Goal: Task Accomplishment & Management: Use online tool/utility

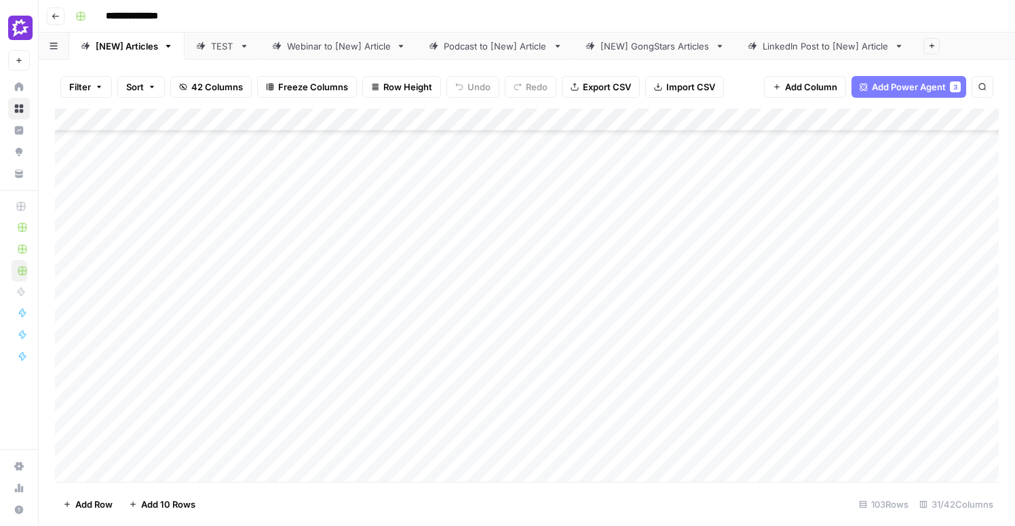
scroll to position [249, 0]
click at [158, 350] on div "Add Column" at bounding box center [527, 295] width 944 height 373
type textarea "**********"
click at [301, 359] on div "Add Column" at bounding box center [527, 295] width 944 height 373
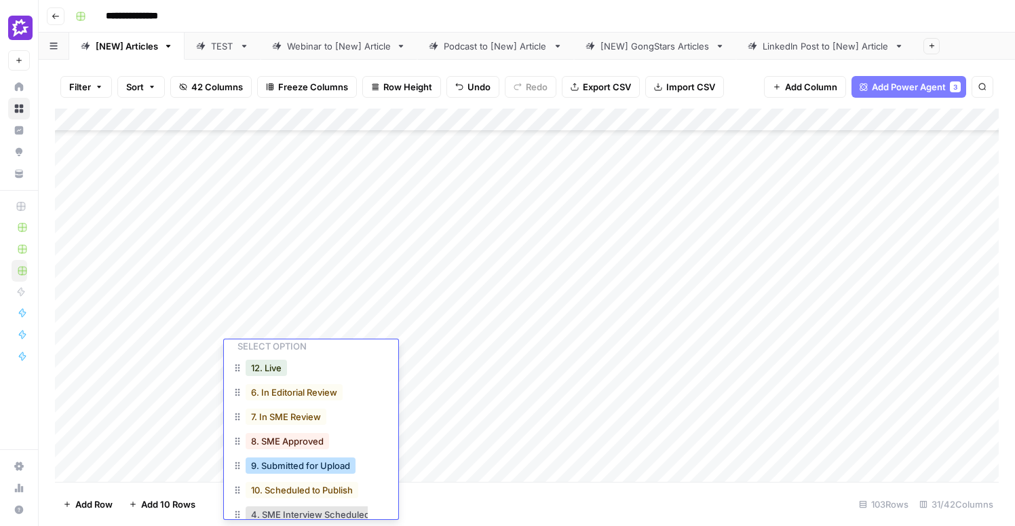
scroll to position [25, 0]
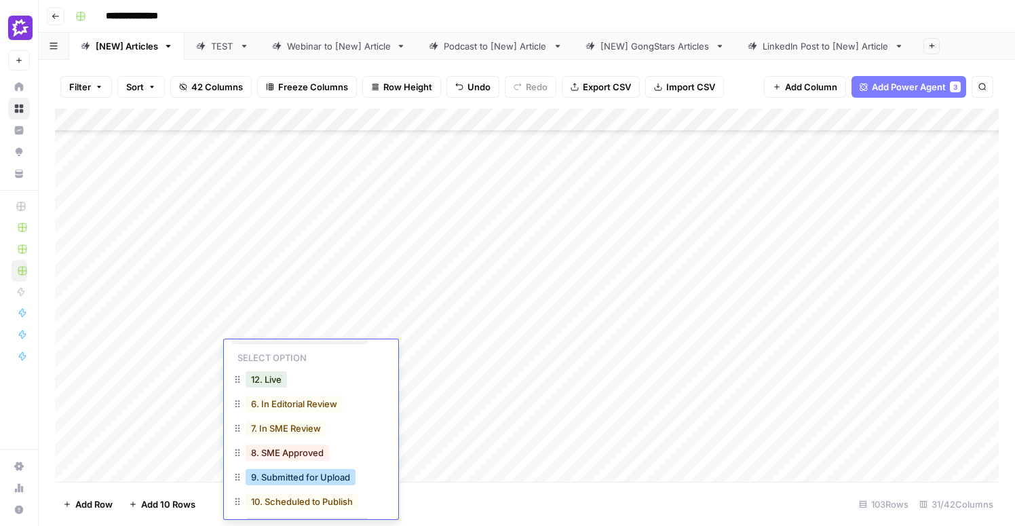
click at [311, 477] on button "9. Submitted for Upload" at bounding box center [301, 477] width 110 height 16
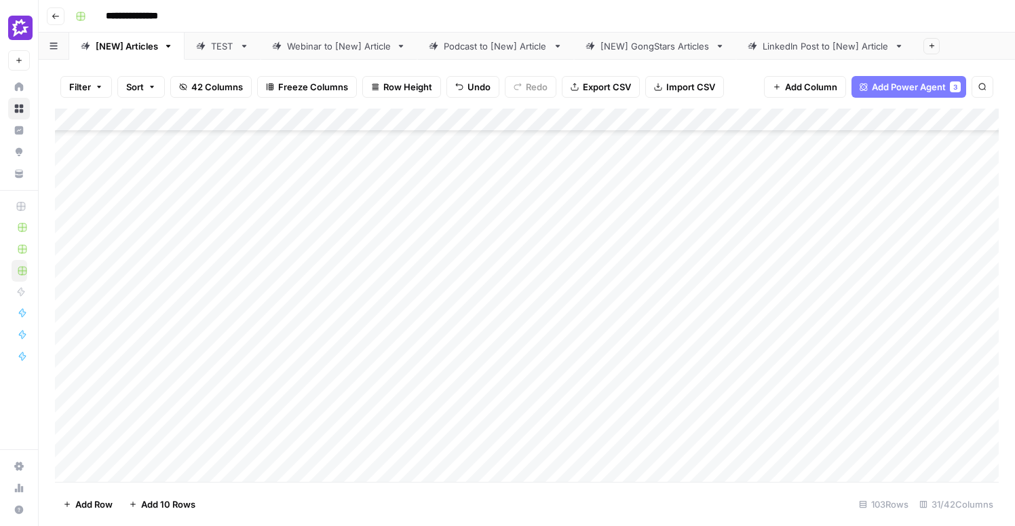
drag, startPoint x: 59, startPoint y: 354, endPoint x: 64, endPoint y: 206, distance: 148.7
click at [64, 206] on div "Add Column" at bounding box center [527, 295] width 944 height 373
drag, startPoint x: 57, startPoint y: 347, endPoint x: 55, endPoint y: 233, distance: 114.0
click at [55, 233] on div "Add Column" at bounding box center [527, 295] width 944 height 373
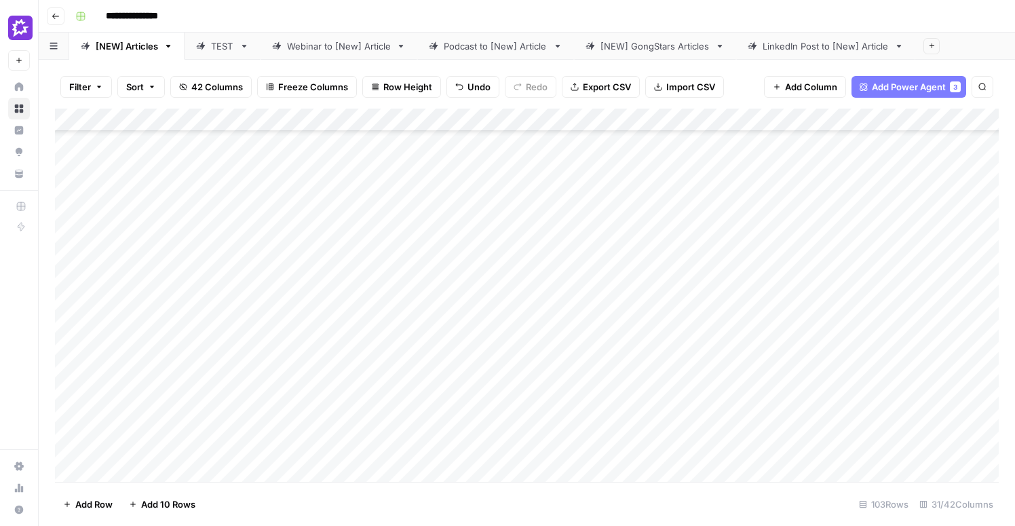
scroll to position [285, 0]
click at [71, 360] on div "Add Column" at bounding box center [527, 295] width 944 height 373
click at [71, 391] on div "Add Column" at bounding box center [527, 295] width 944 height 373
click at [109, 501] on span "Delete 2 Rows" at bounding box center [93, 504] width 60 height 14
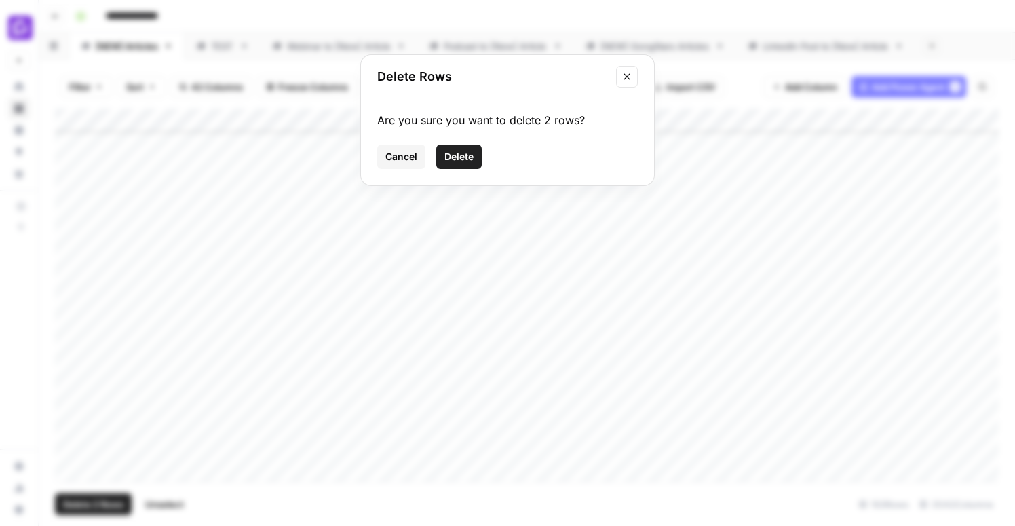
click at [458, 159] on span "Delete" at bounding box center [458, 157] width 29 height 14
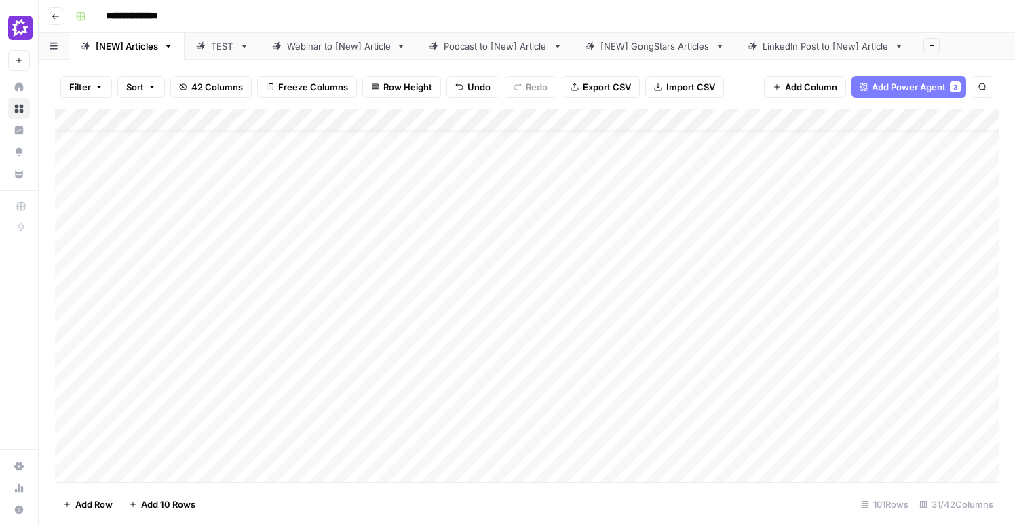
scroll to position [149, 0]
click at [70, 351] on div "Add Column" at bounding box center [527, 295] width 944 height 373
click at [93, 512] on button "Delete 1 Row" at bounding box center [90, 504] width 71 height 22
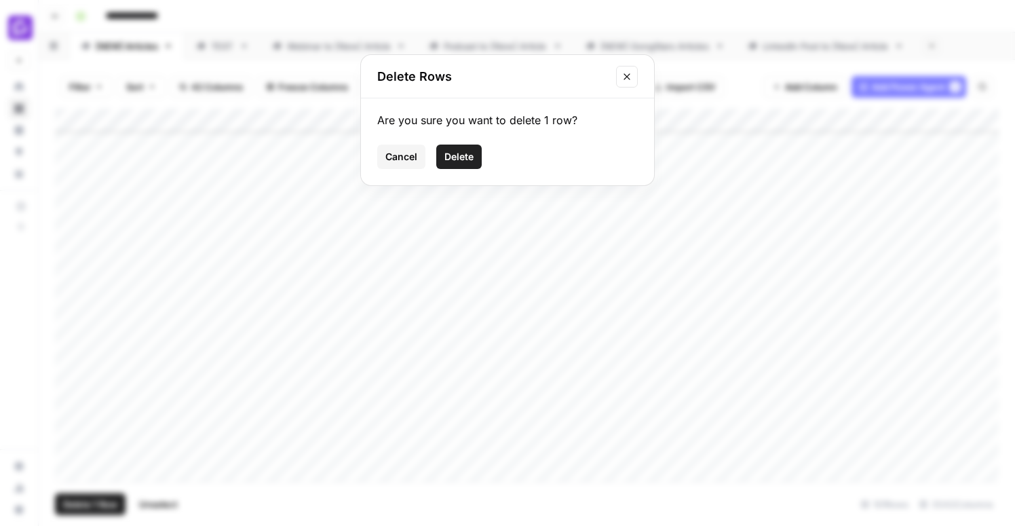
click at [467, 161] on span "Delete" at bounding box center [458, 157] width 29 height 14
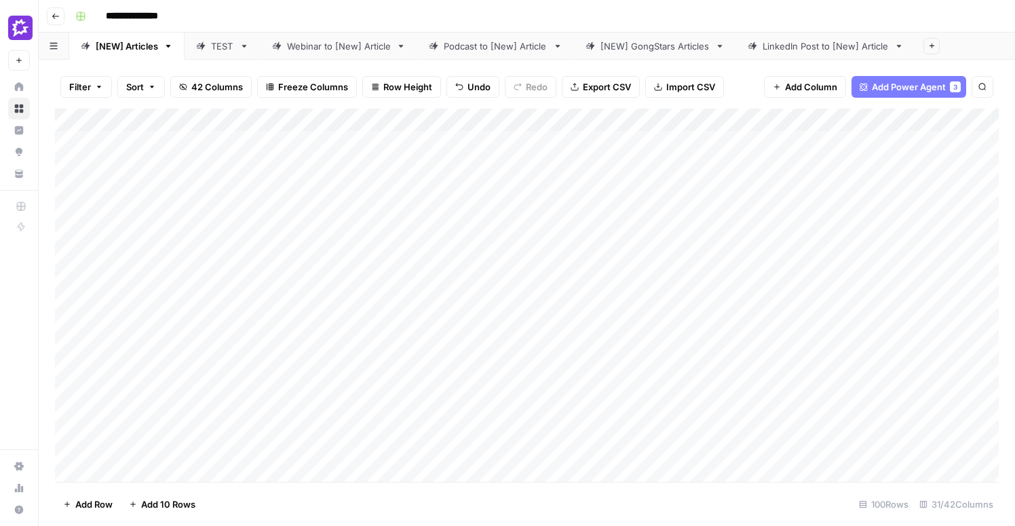
scroll to position [0, 0]
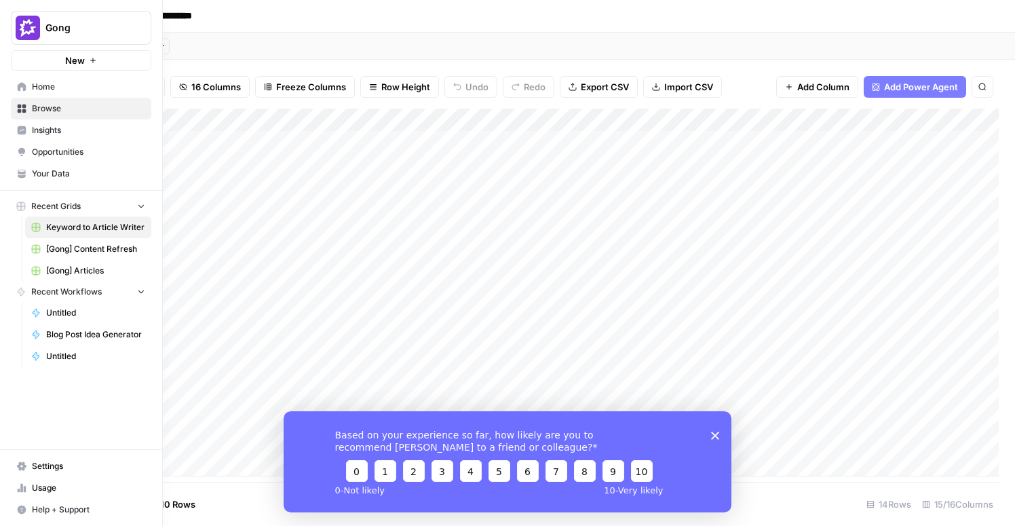
click at [72, 174] on span "Your Data" at bounding box center [88, 174] width 113 height 12
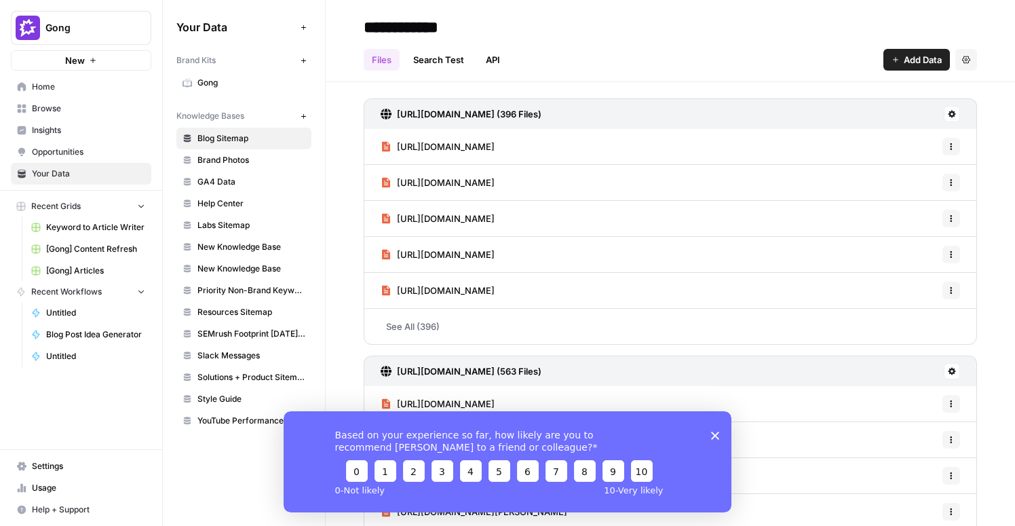
click at [210, 79] on span "Gong" at bounding box center [251, 83] width 108 height 12
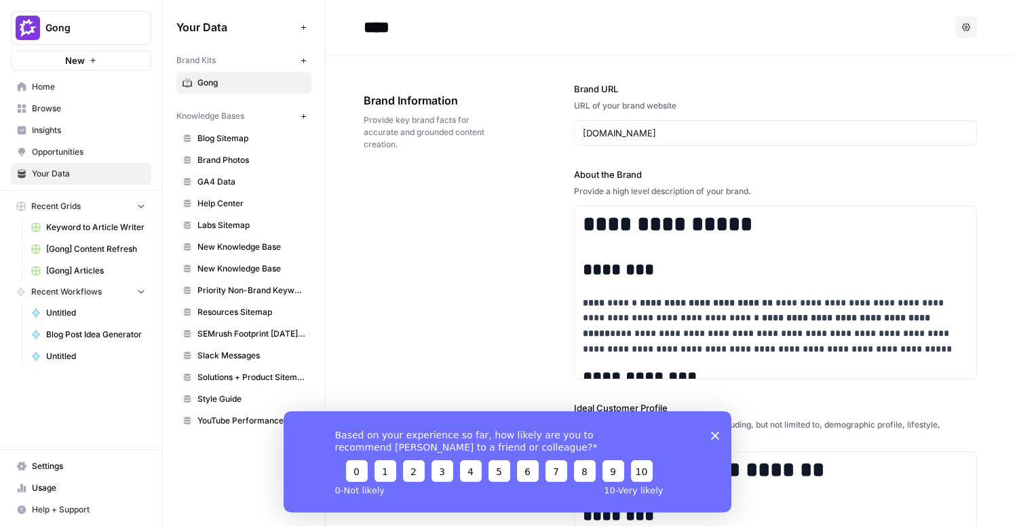
click at [714, 431] on icon "Close survey" at bounding box center [715, 435] width 8 height 8
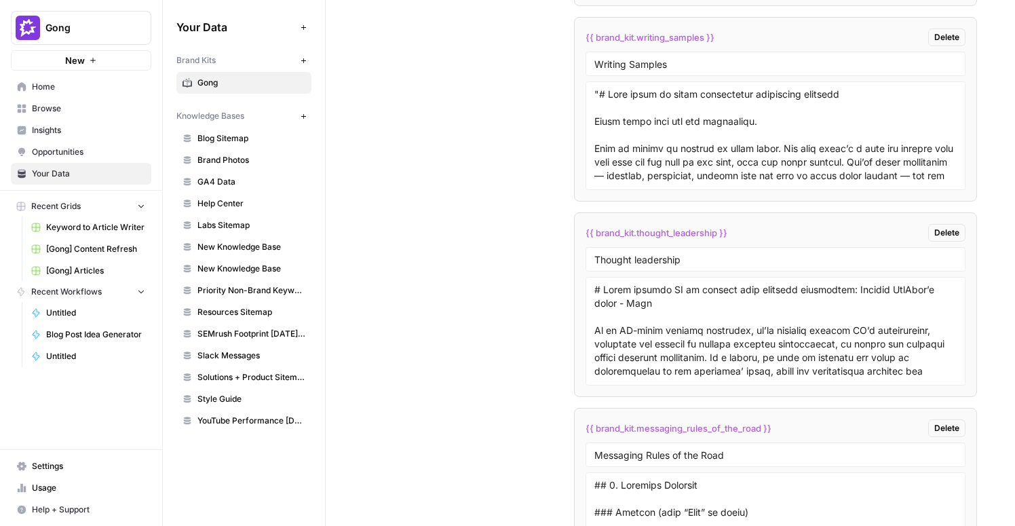
scroll to position [4015, 0]
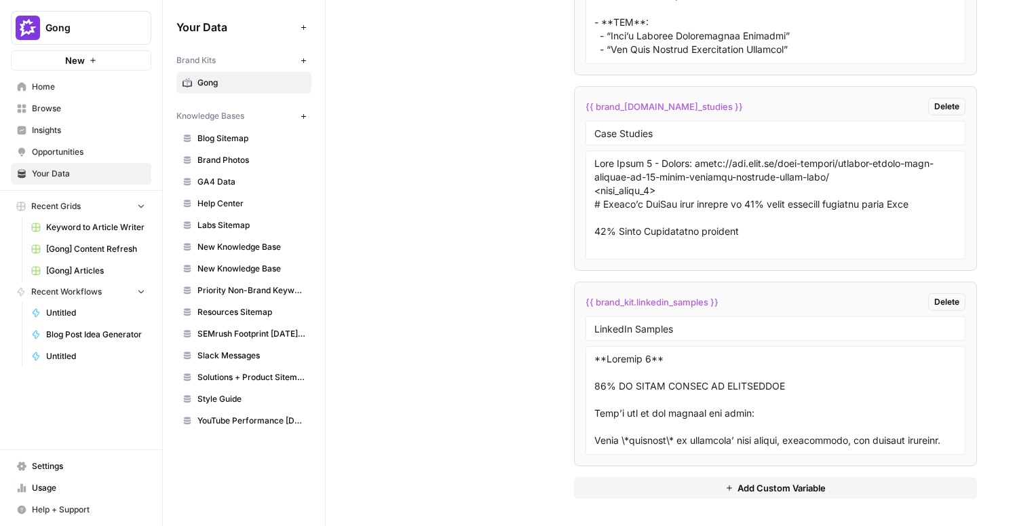
click at [798, 493] on span "Add Custom Variable" at bounding box center [781, 488] width 88 height 14
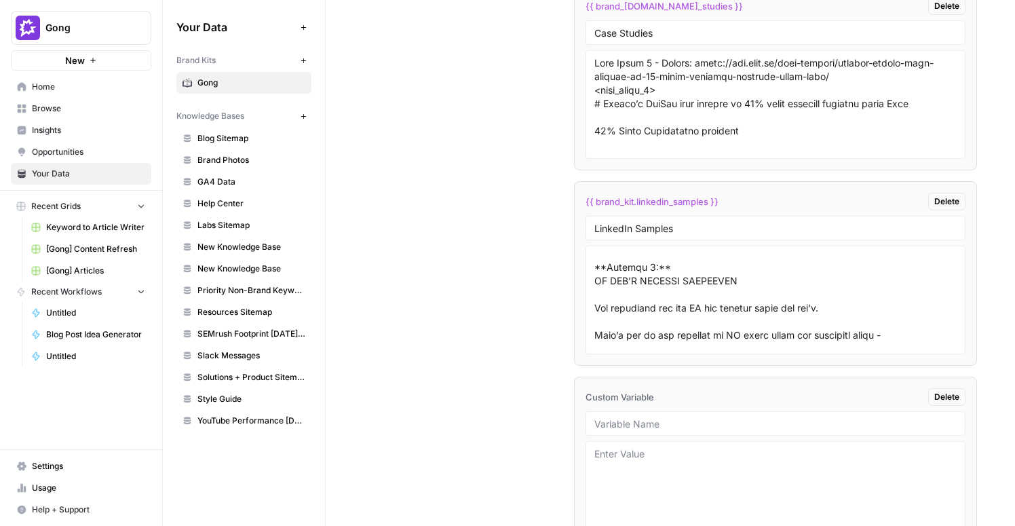
scroll to position [4211, 0]
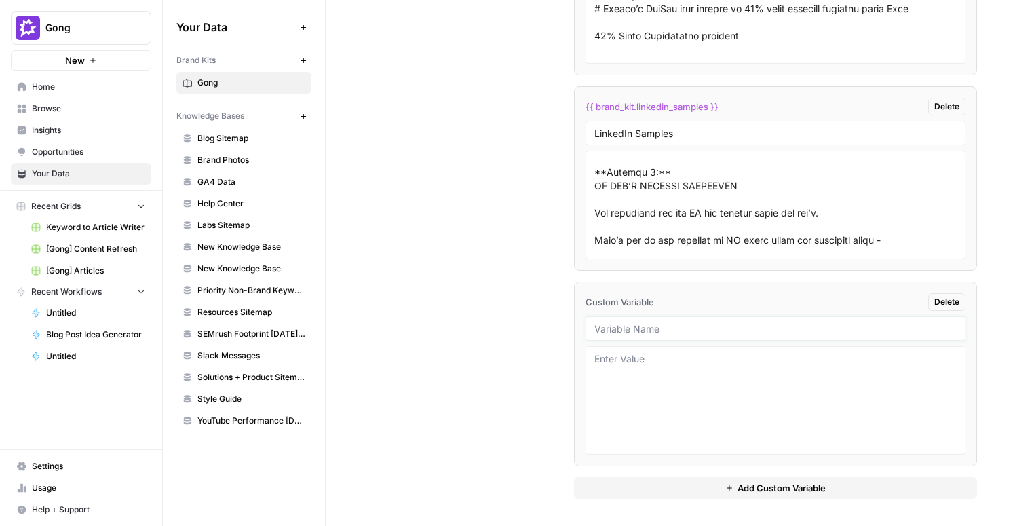
click at [651, 329] on input "text" at bounding box center [775, 328] width 362 height 12
type input "c"
type input "Content Categorization Rules"
click at [822, 380] on textarea at bounding box center [775, 400] width 362 height 96
paste textarea "# Content Categorization Rules ## General Rules - Each URL requires at least (1…"
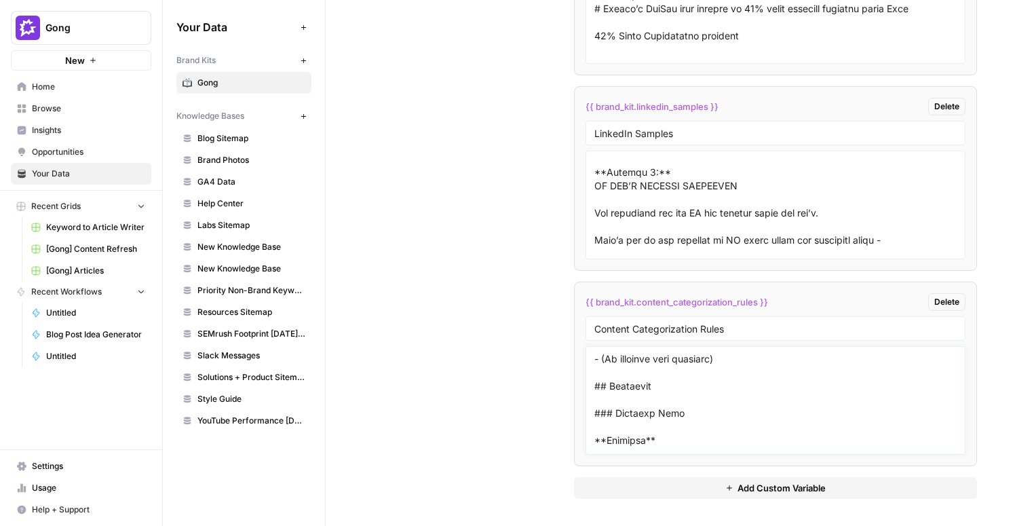
scroll to position [2971, 0]
type textarea "# Content Categorization Rules ## General Rules - Each URL requires at least (1…"
click at [50, 83] on span "Home" at bounding box center [88, 87] width 113 height 12
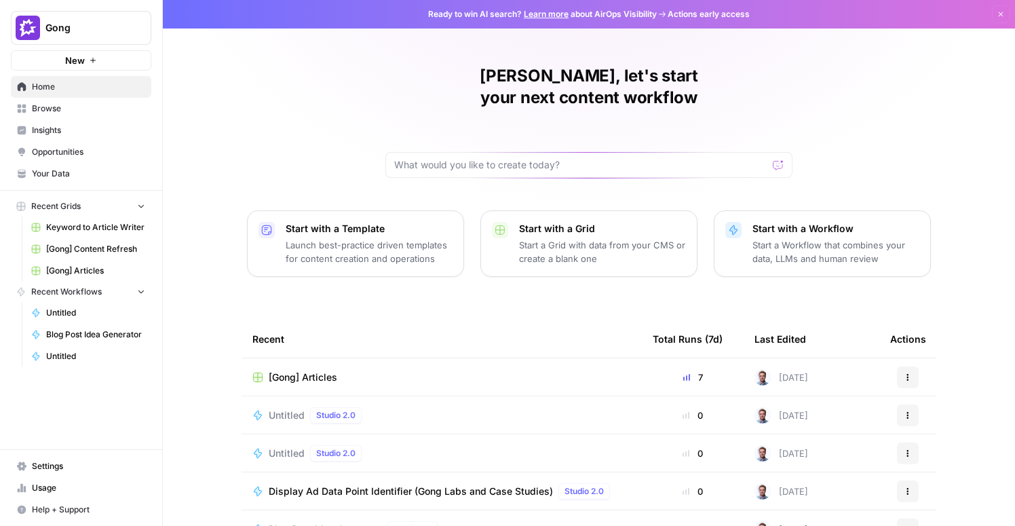
click at [73, 69] on button "New" at bounding box center [81, 60] width 140 height 20
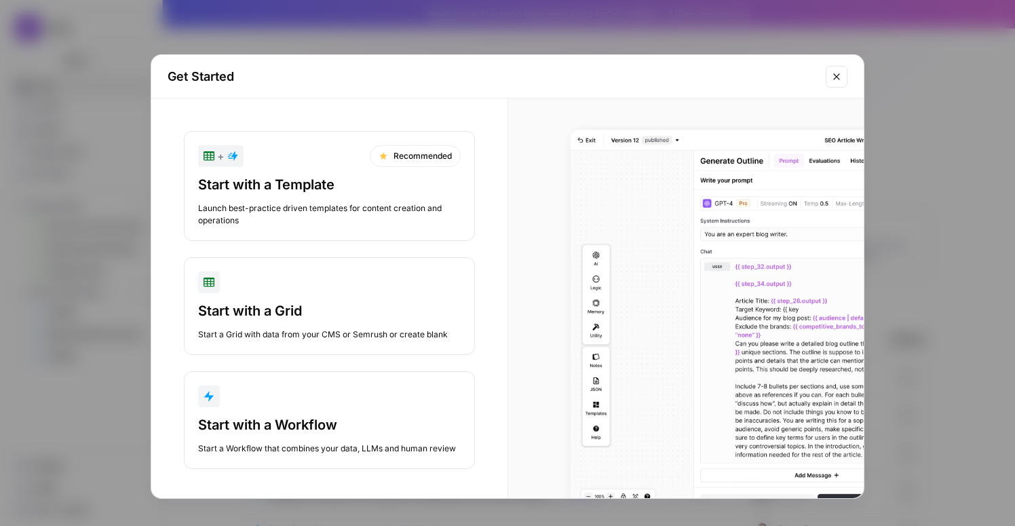
click at [335, 419] on div "Start with a Workflow" at bounding box center [329, 424] width 263 height 19
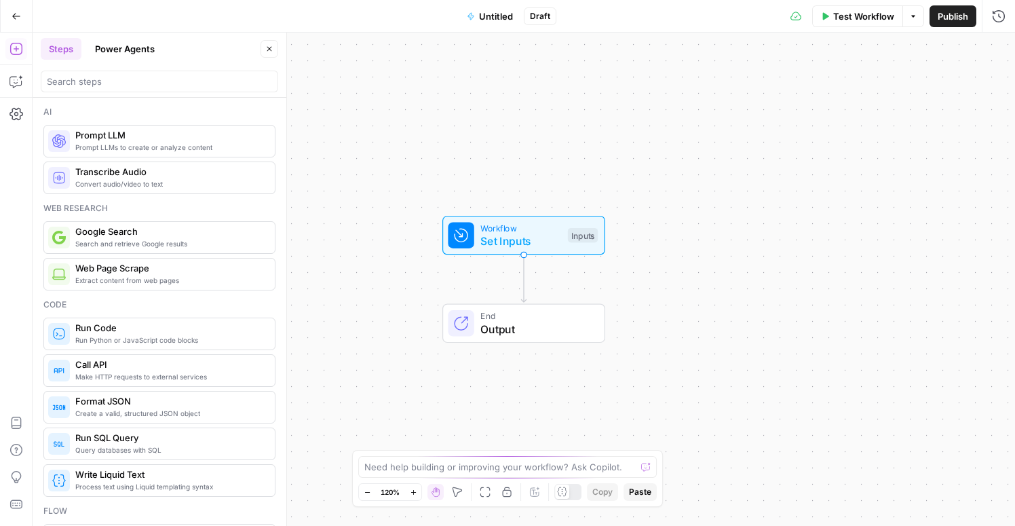
click at [565, 240] on div "Workflow Set Inputs Inputs Test Step" at bounding box center [523, 235] width 150 height 28
click at [870, 88] on span "Add Field" at bounding box center [867, 92] width 39 height 14
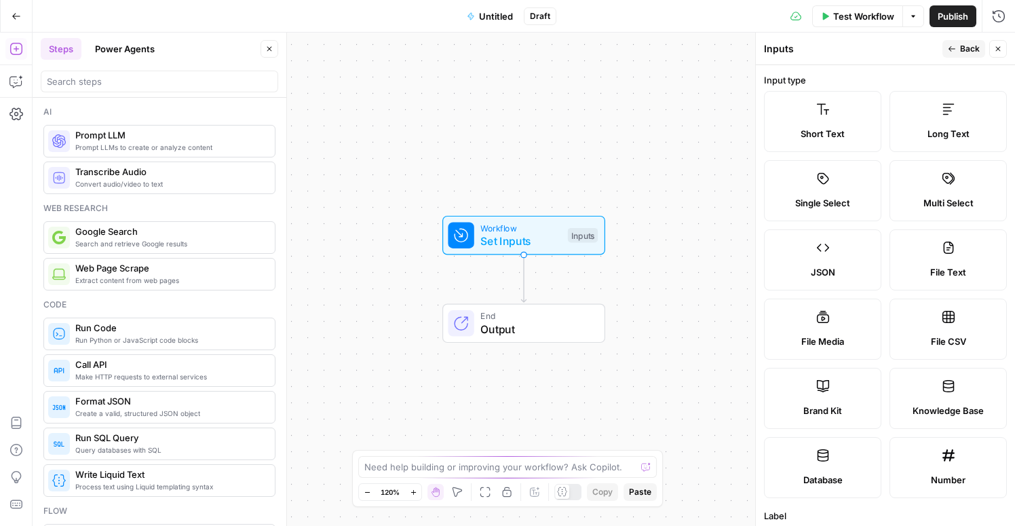
click at [835, 120] on label "Short Text" at bounding box center [822, 121] width 117 height 61
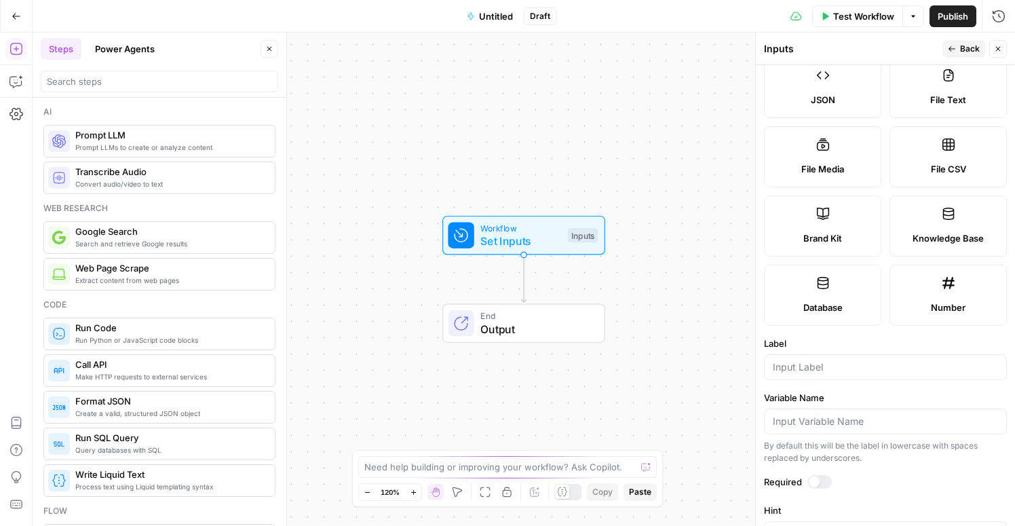
scroll to position [191, 0]
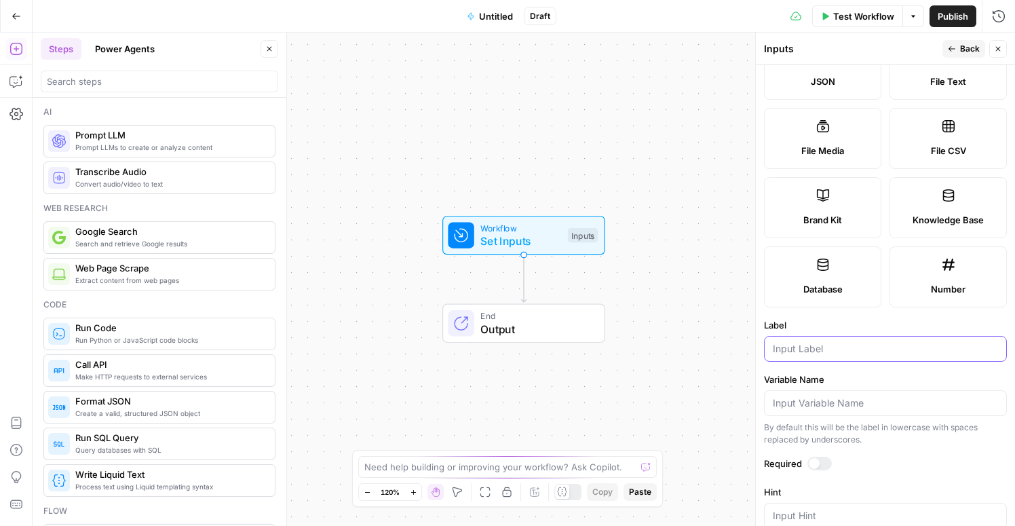
click at [811, 353] on input "Label" at bounding box center [885, 349] width 225 height 14
type input "URL"
click at [813, 464] on div at bounding box center [814, 463] width 11 height 11
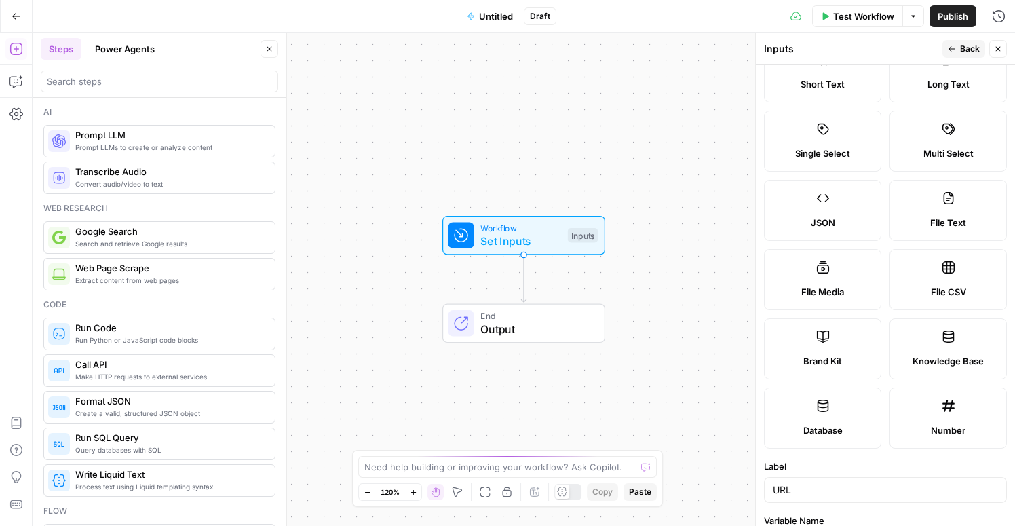
scroll to position [0, 0]
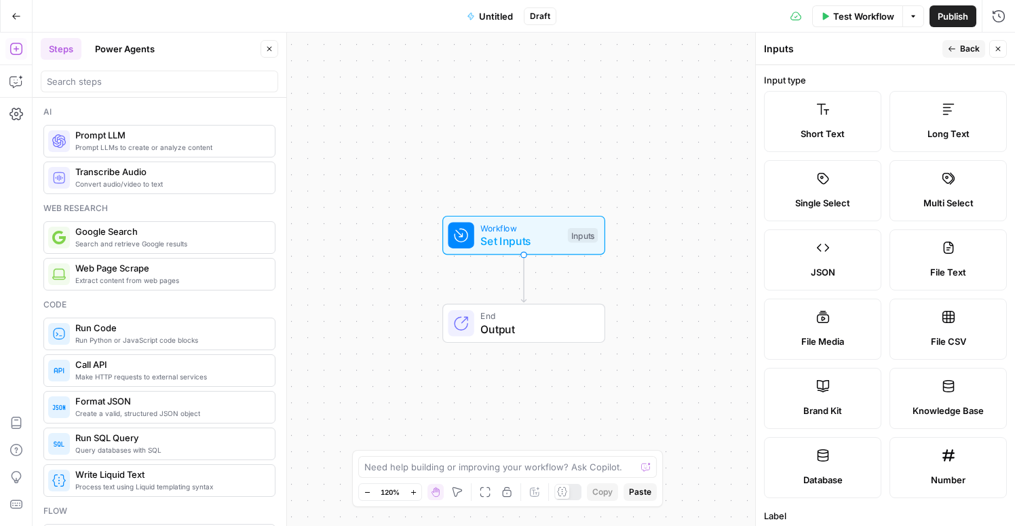
click at [964, 43] on span "Back" at bounding box center [970, 49] width 20 height 12
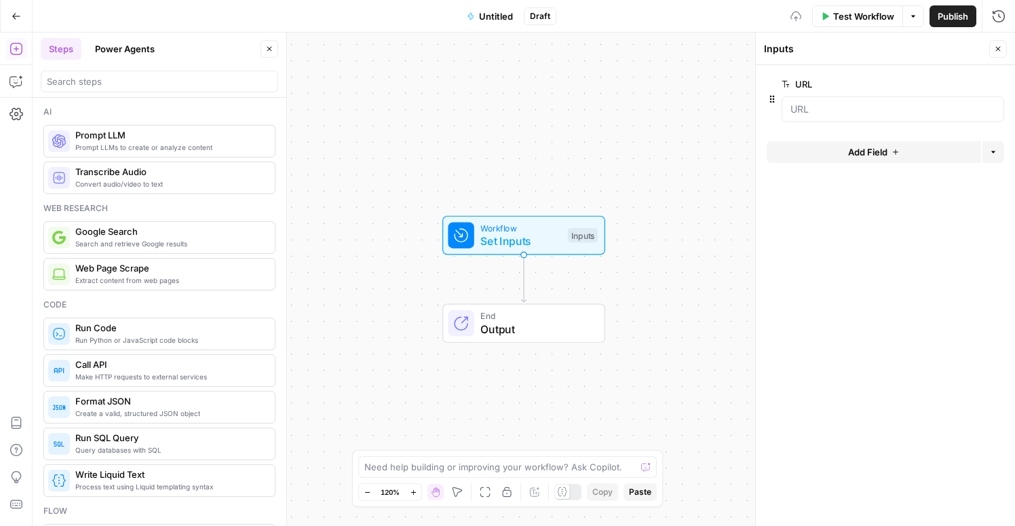
click at [853, 149] on span "Add Field" at bounding box center [867, 152] width 39 height 14
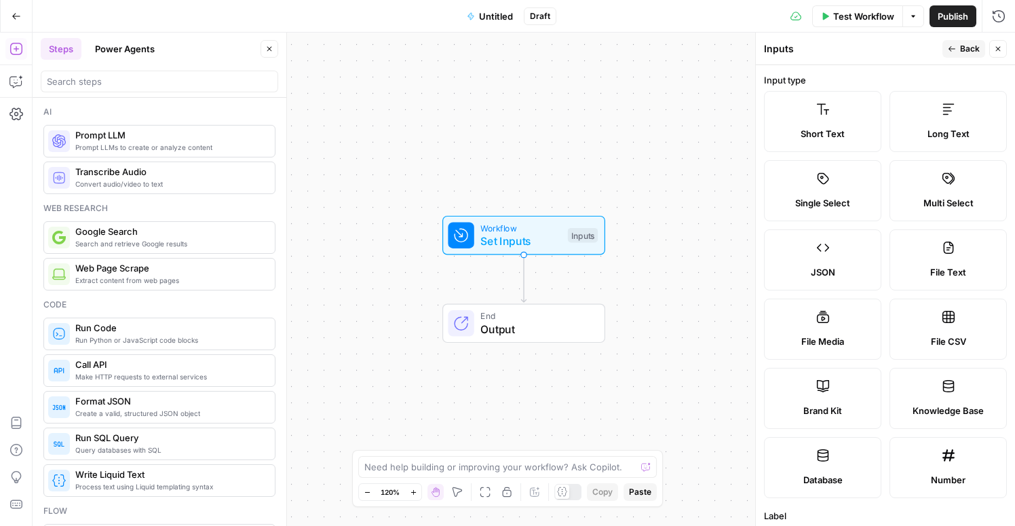
click at [817, 404] on span "Brand Kit" at bounding box center [822, 411] width 39 height 14
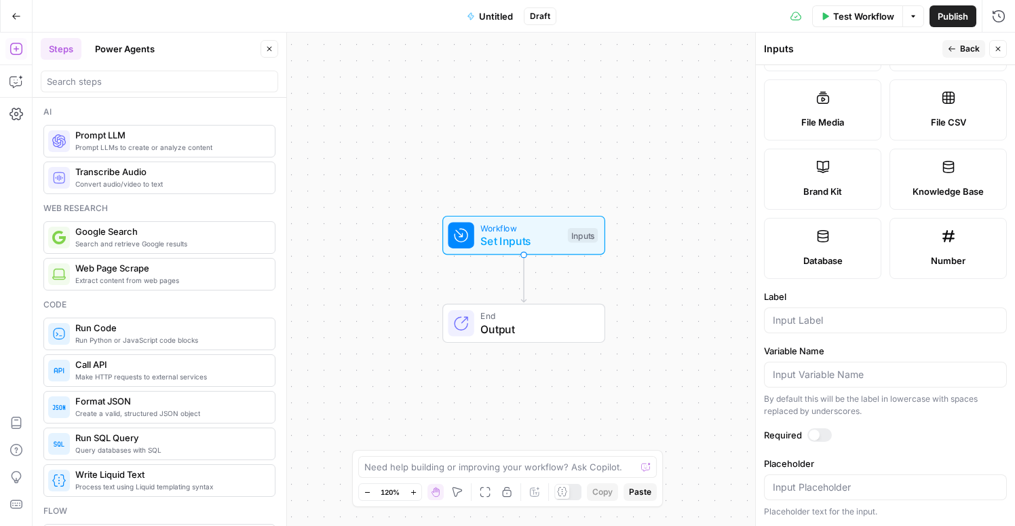
scroll to position [219, 0]
click at [818, 328] on div at bounding box center [885, 320] width 243 height 26
type input "Brand Kit"
click at [968, 47] on span "Back" at bounding box center [970, 49] width 20 height 12
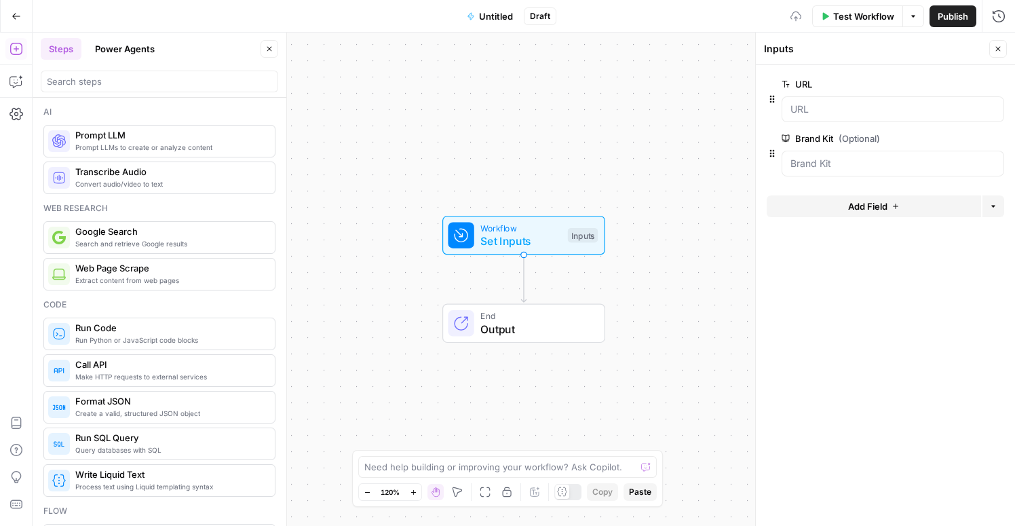
click at [862, 205] on span "Add Field" at bounding box center [867, 206] width 39 height 14
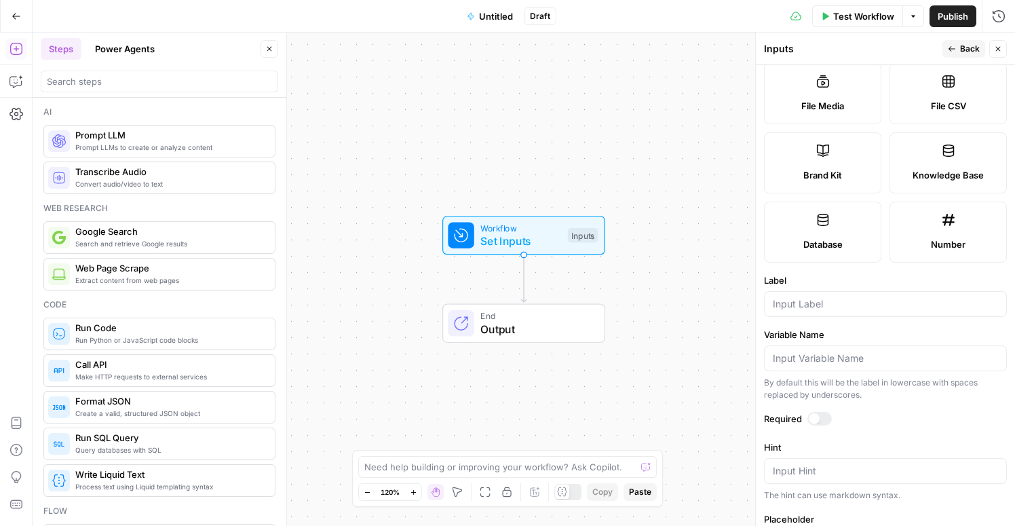
scroll to position [238, 0]
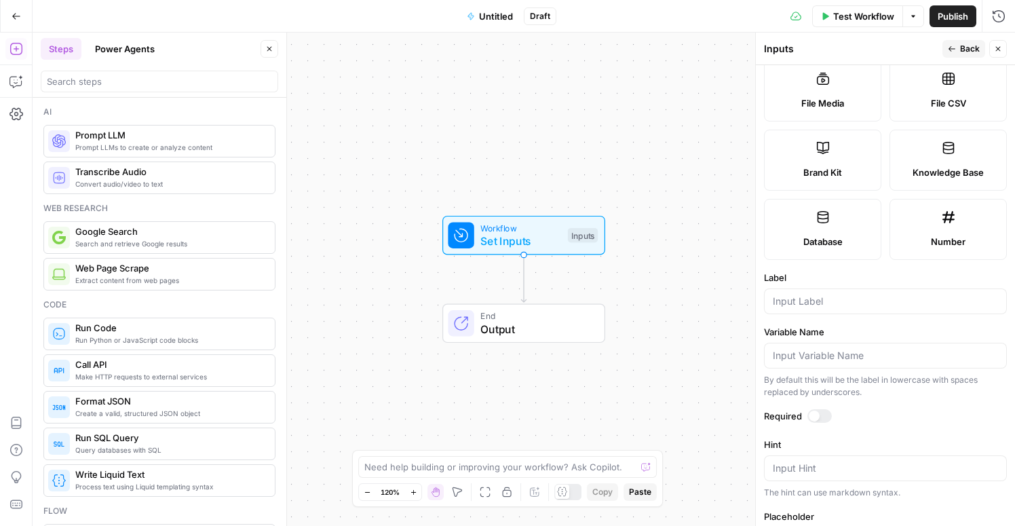
click at [1000, 41] on button "Close" at bounding box center [998, 49] width 18 height 18
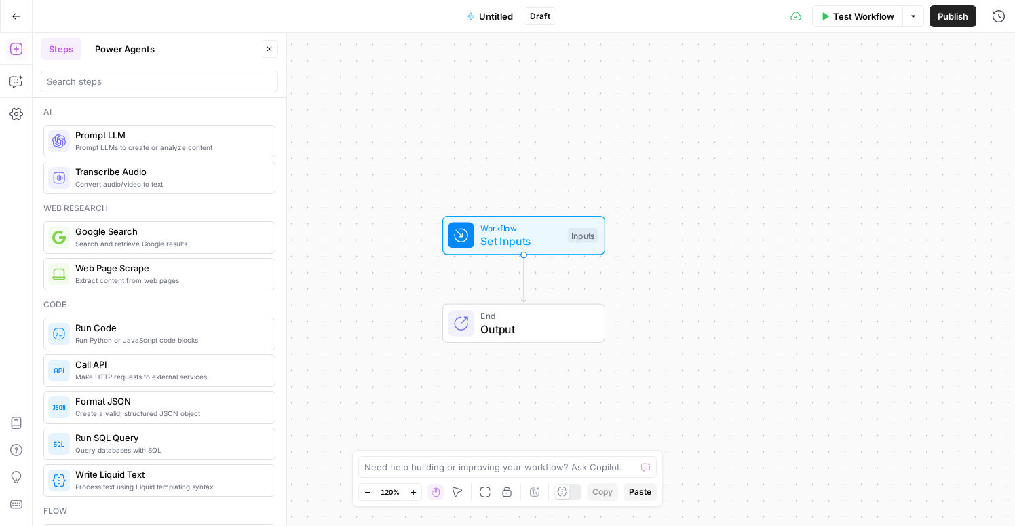
click at [862, 20] on span "Test Workflow" at bounding box center [863, 16] width 61 height 14
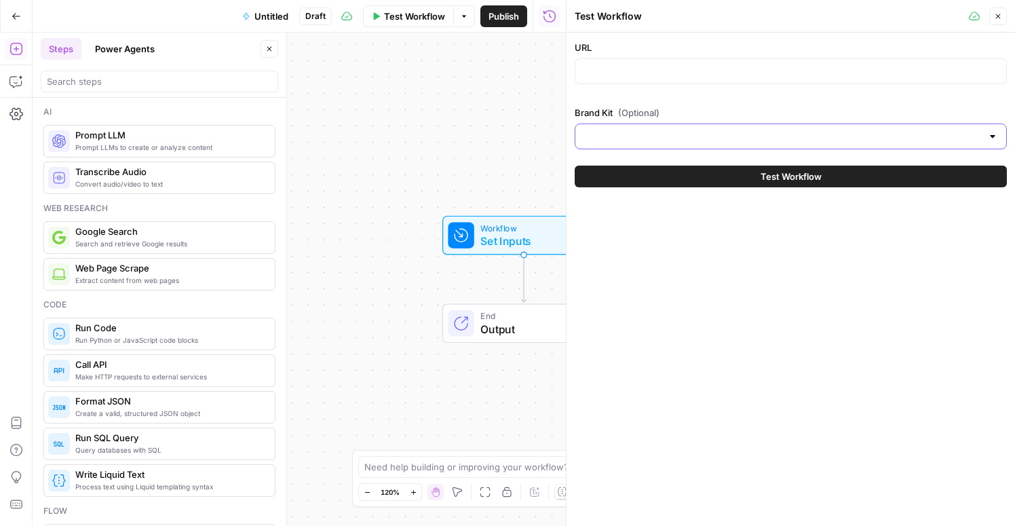
click at [785, 134] on input "Brand Kit (Optional)" at bounding box center [782, 137] width 398 height 14
click at [738, 259] on div "URL Brand Kit (Optional) Test Workflow" at bounding box center [790, 279] width 448 height 493
click at [1002, 12] on button "Close" at bounding box center [998, 16] width 18 height 18
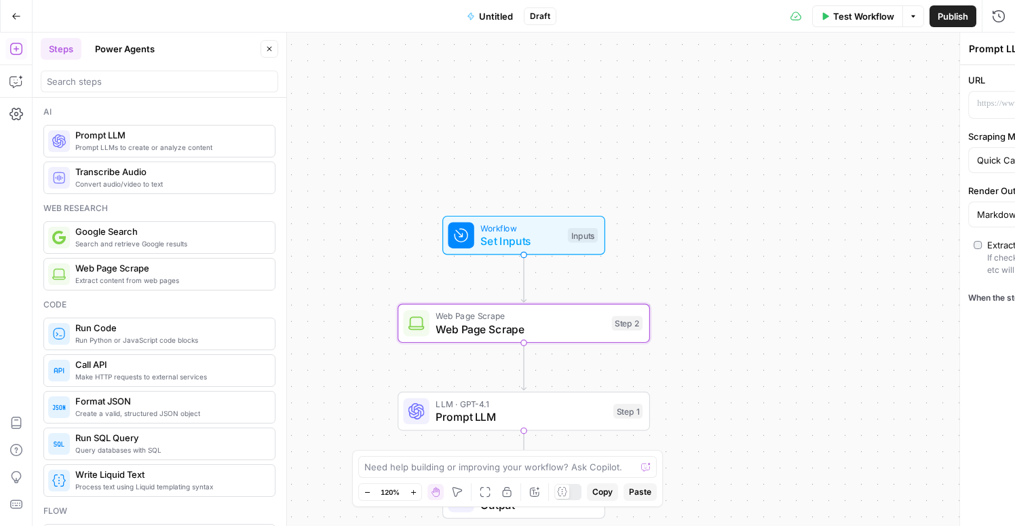
type textarea "Web Page Scrape"
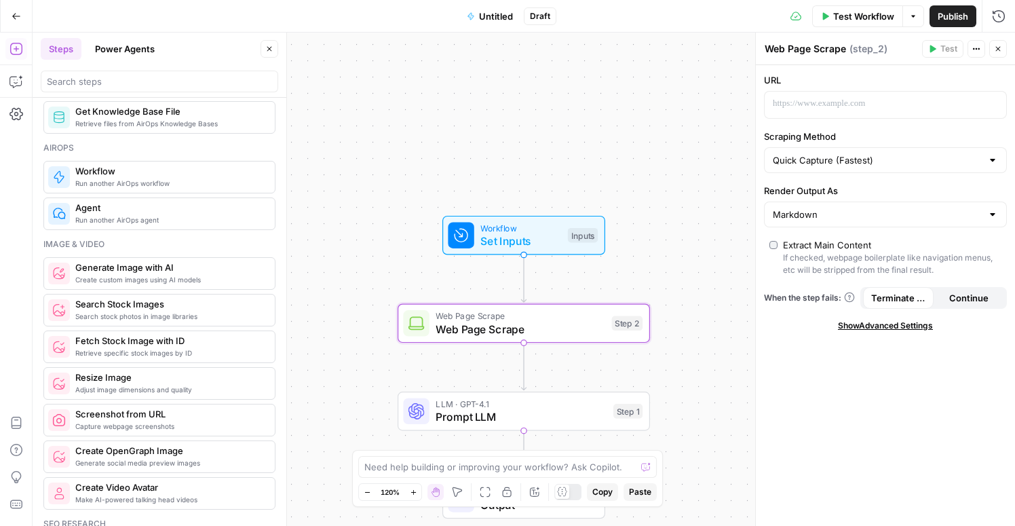
scroll to position [759, 0]
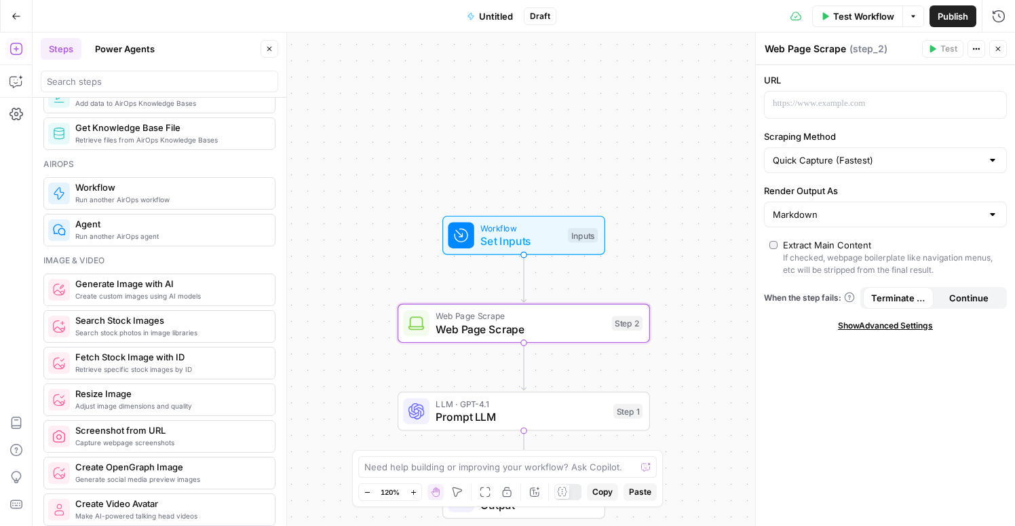
drag, startPoint x: 190, startPoint y: 269, endPoint x: 147, endPoint y: 11, distance: 262.1
click at [857, 97] on p at bounding box center [875, 104] width 204 height 14
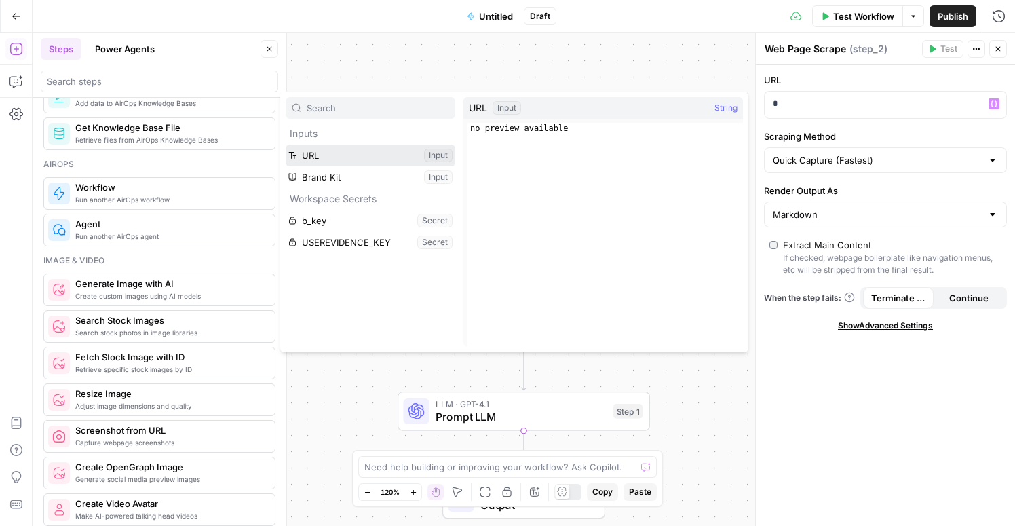
click at [349, 147] on button "Select variable URL" at bounding box center [371, 155] width 170 height 22
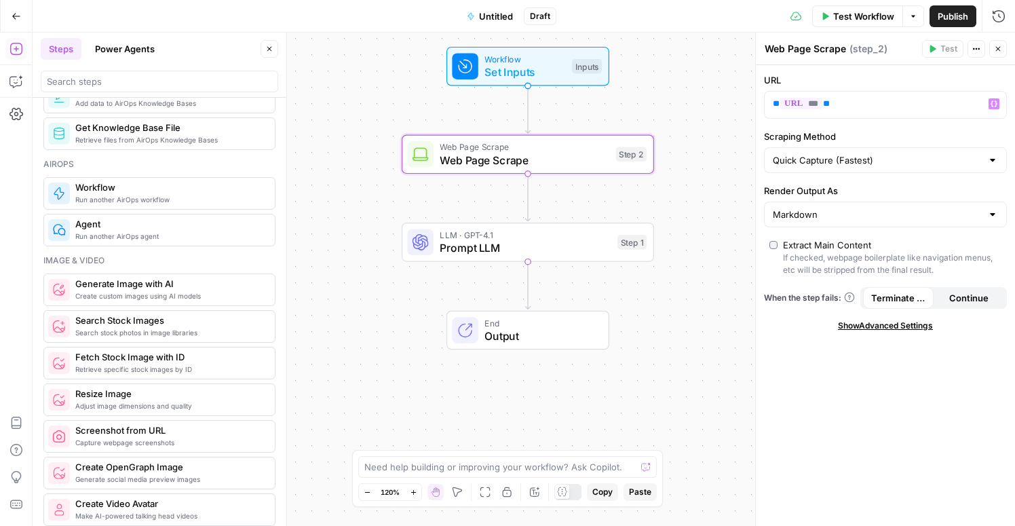
drag, startPoint x: 366, startPoint y: 272, endPoint x: 370, endPoint y: 103, distance: 169.0
click at [370, 103] on div "Workflow Set Inputs Inputs Web Page Scrape Web Page Scrape Step 2 LLM · GPT-4.1…" at bounding box center [524, 279] width 982 height 493
click at [484, 240] on span "Prompt LLM" at bounding box center [525, 247] width 171 height 16
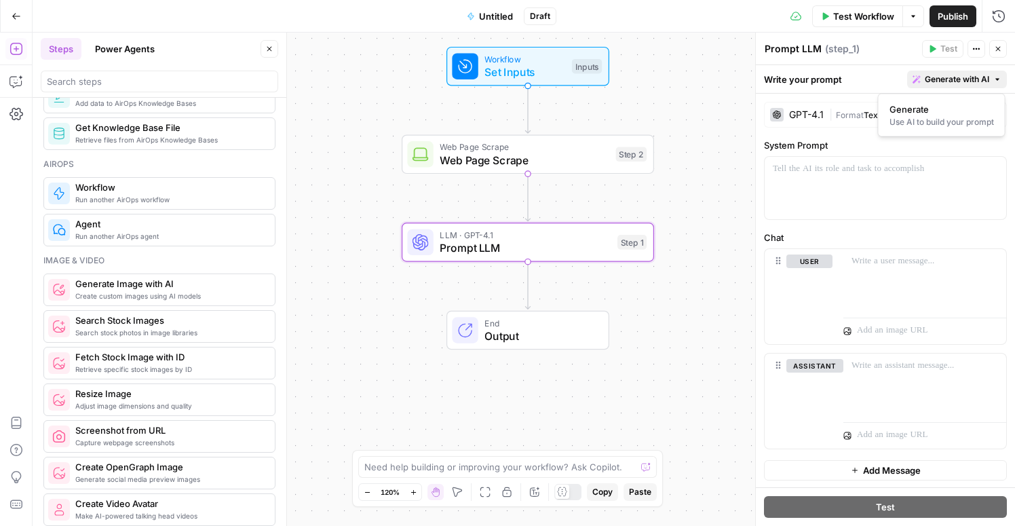
click at [986, 83] on span "Generate with AI" at bounding box center [957, 79] width 64 height 12
click at [956, 117] on div "Use AI to build your prompt" at bounding box center [941, 122] width 104 height 12
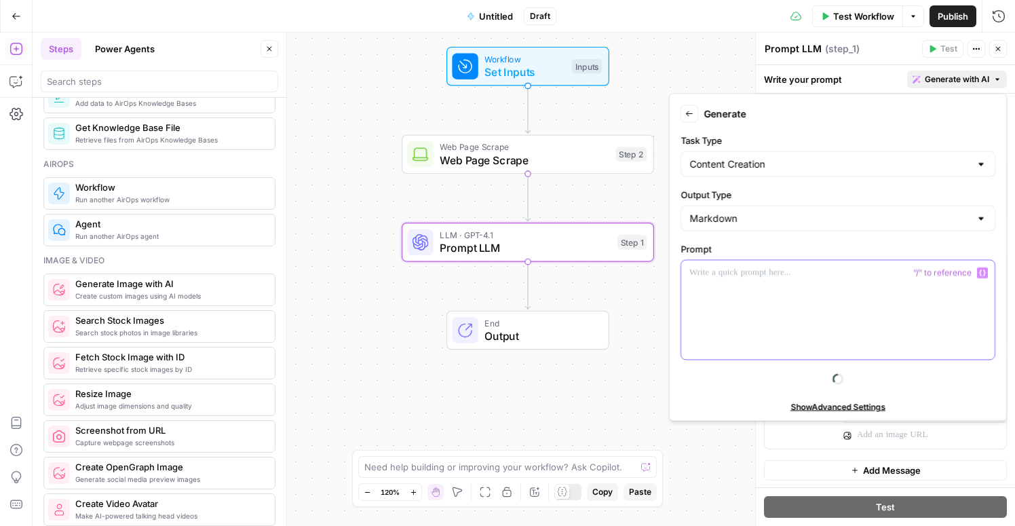
click at [816, 304] on div at bounding box center [837, 309] width 313 height 99
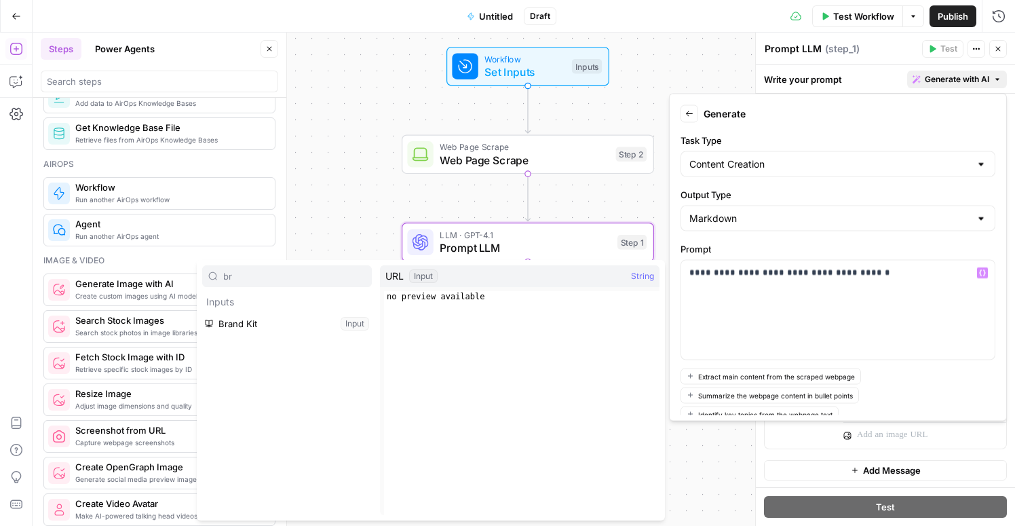
type input "b"
type input "c"
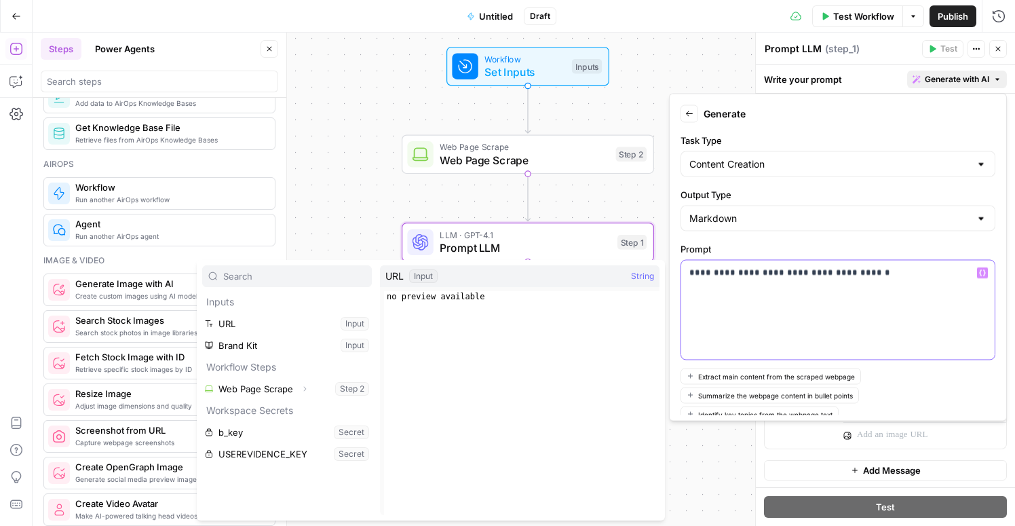
click at [893, 295] on div "**********" at bounding box center [837, 309] width 313 height 99
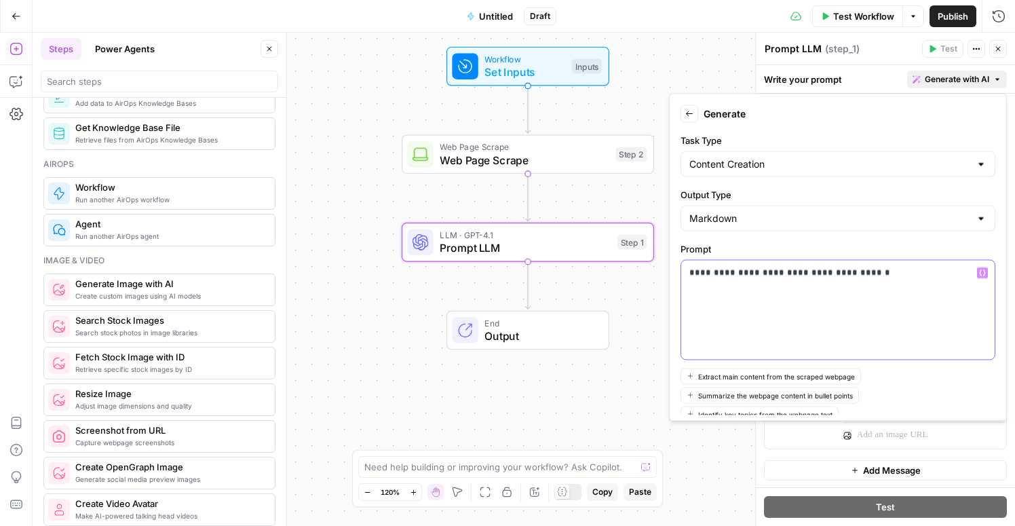
drag, startPoint x: 883, startPoint y: 283, endPoint x: 819, endPoint y: 276, distance: 64.1
click at [819, 276] on div "**********" at bounding box center [837, 309] width 313 height 99
click at [859, 288] on p "**********" at bounding box center [837, 279] width 297 height 27
click at [942, 284] on p "**********" at bounding box center [837, 279] width 297 height 27
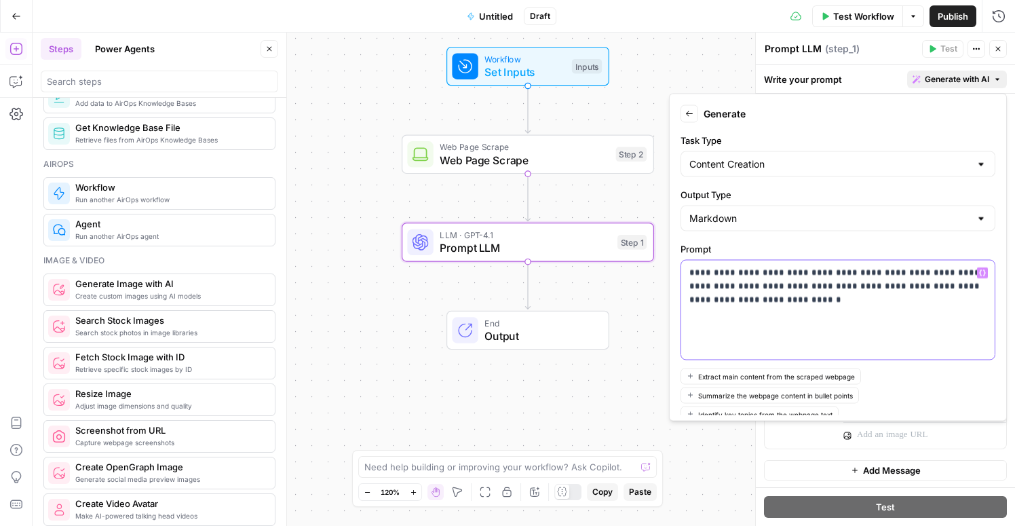
click at [927, 290] on p "**********" at bounding box center [837, 286] width 297 height 41
click at [896, 317] on div "**********" at bounding box center [837, 309] width 313 height 99
click at [875, 273] on p "**********" at bounding box center [837, 286] width 297 height 41
click at [869, 303] on p "**********" at bounding box center [837, 286] width 297 height 41
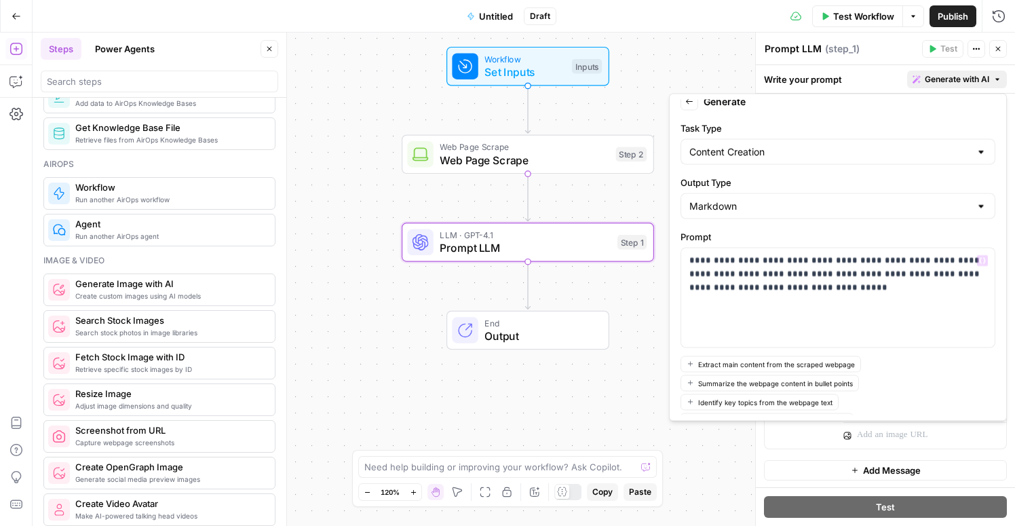
scroll to position [0, 0]
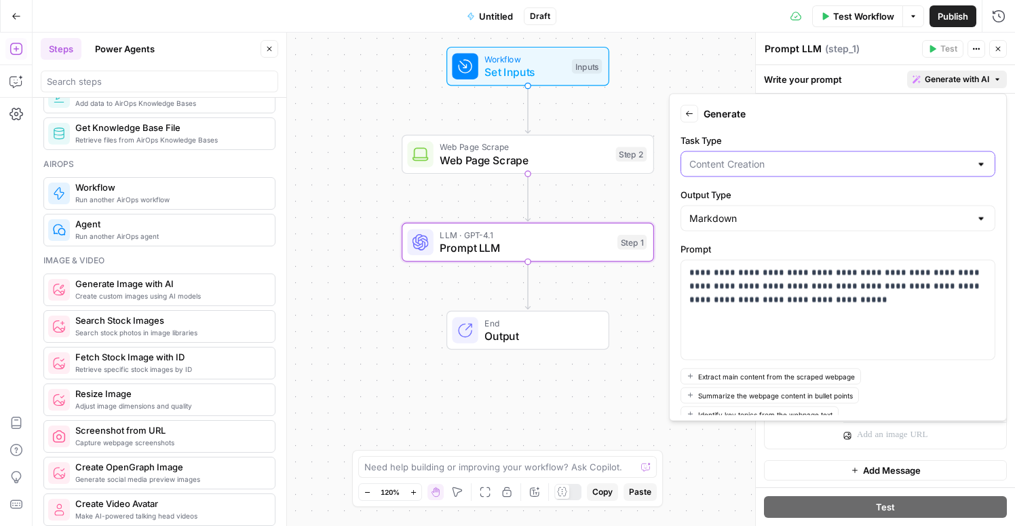
click at [725, 167] on input "Task Type" at bounding box center [829, 164] width 281 height 14
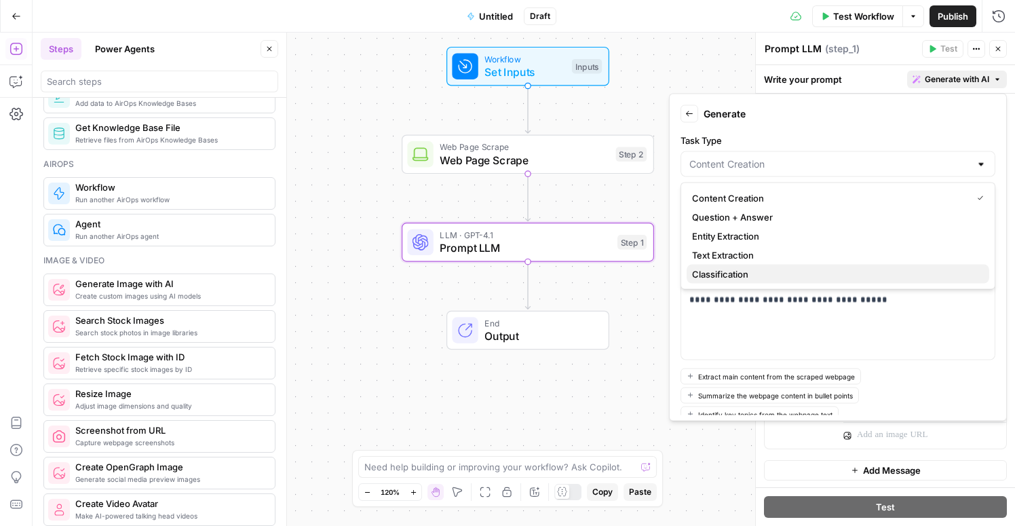
click at [741, 275] on span "Classification" at bounding box center [835, 274] width 286 height 14
type input "Classification"
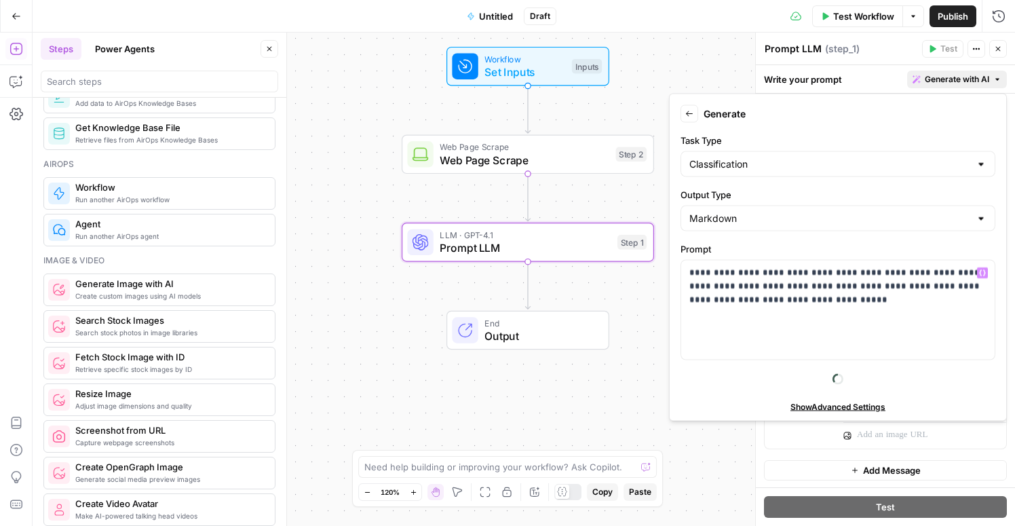
scroll to position [36, 0]
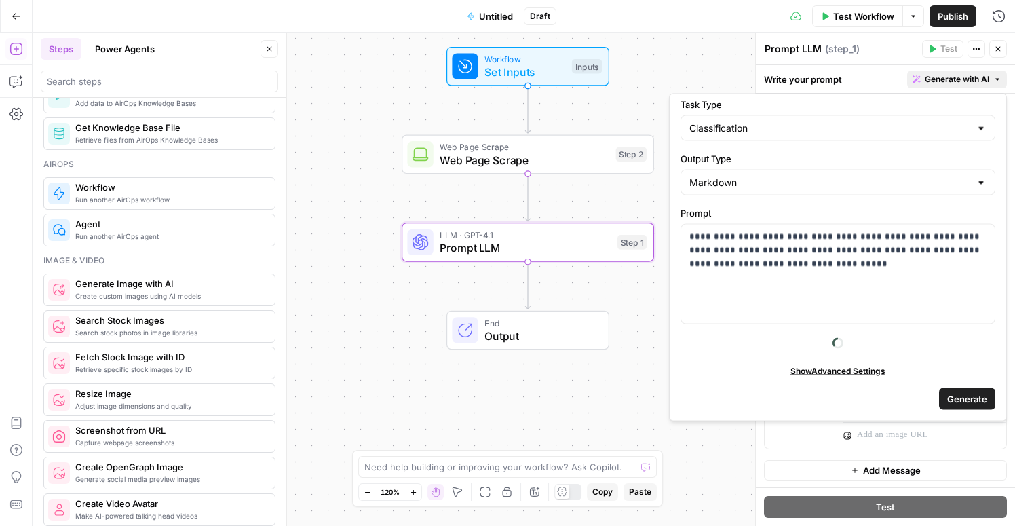
click at [967, 395] on span "Generate" at bounding box center [967, 398] width 40 height 14
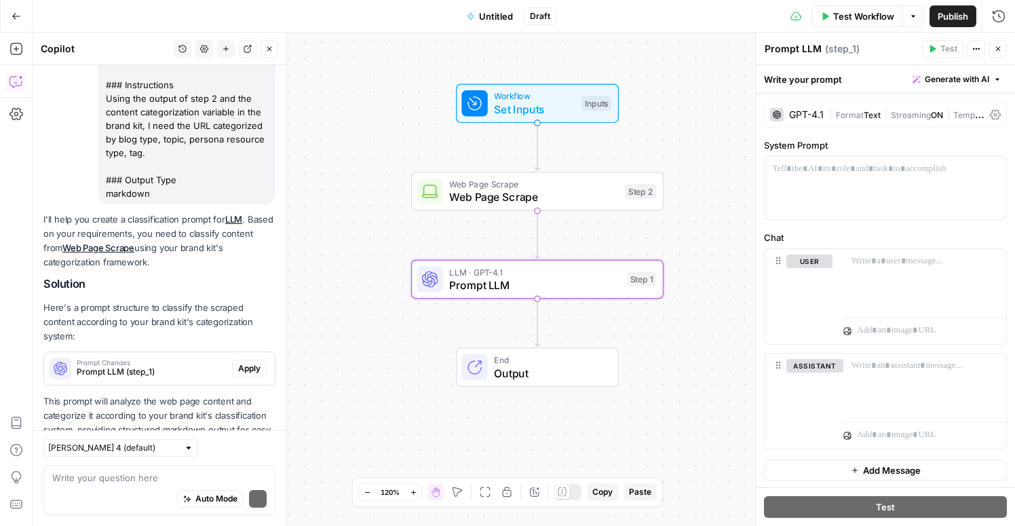
scroll to position [220, 0]
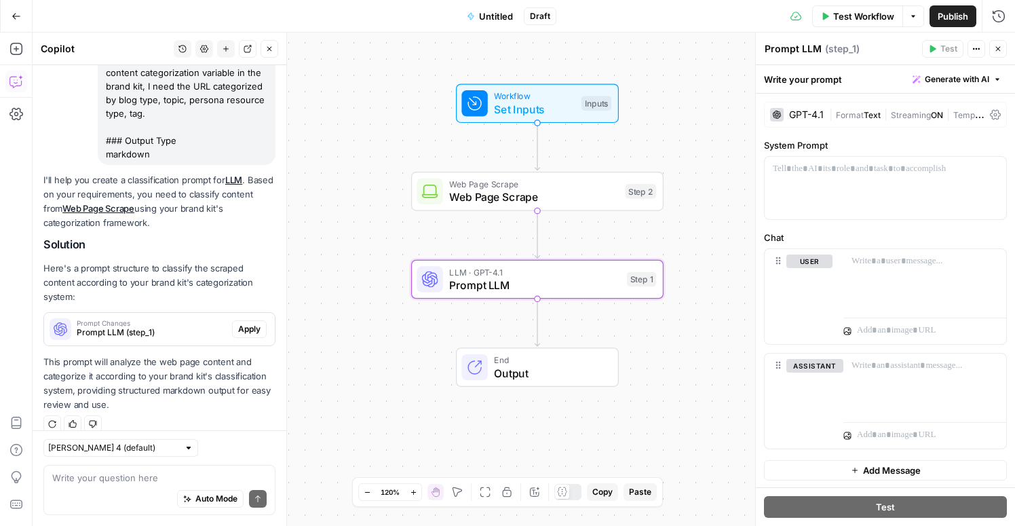
click at [246, 323] on span "Apply" at bounding box center [249, 329] width 22 height 12
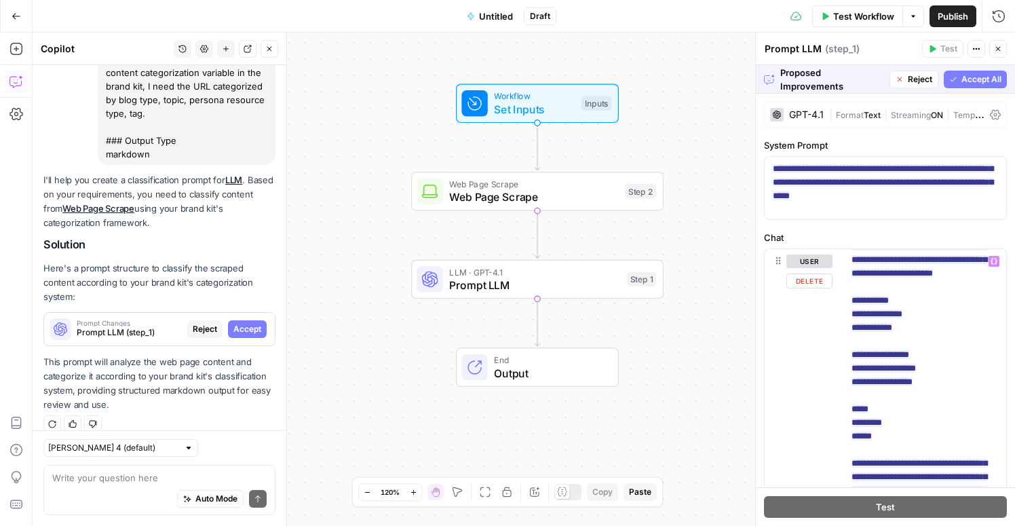
scroll to position [0, 0]
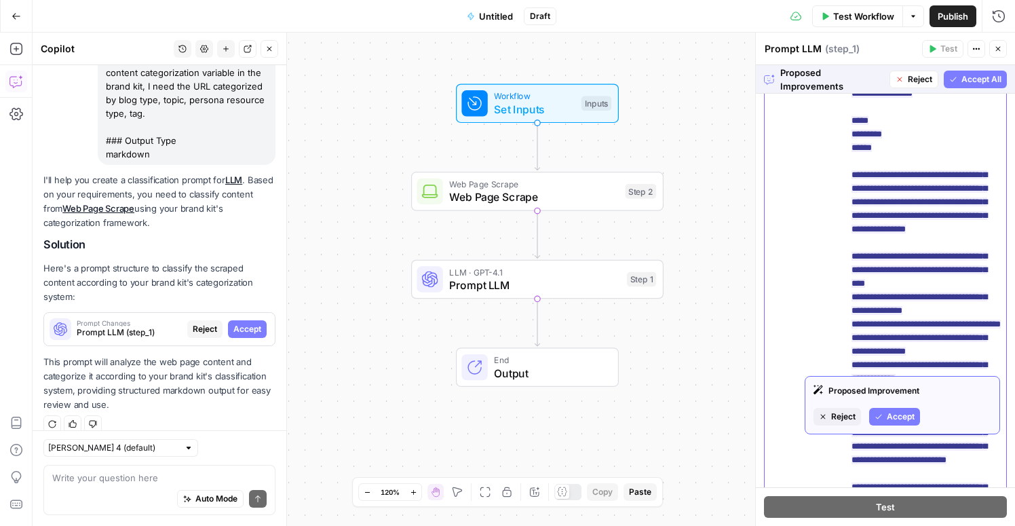
scroll to position [255, 0]
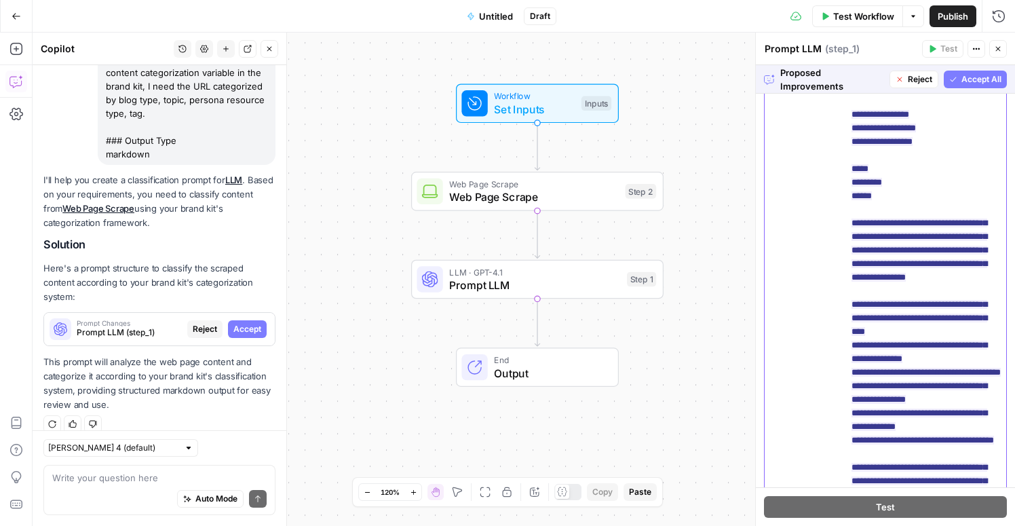
click at [977, 290] on p "**********" at bounding box center [924, 284] width 147 height 570
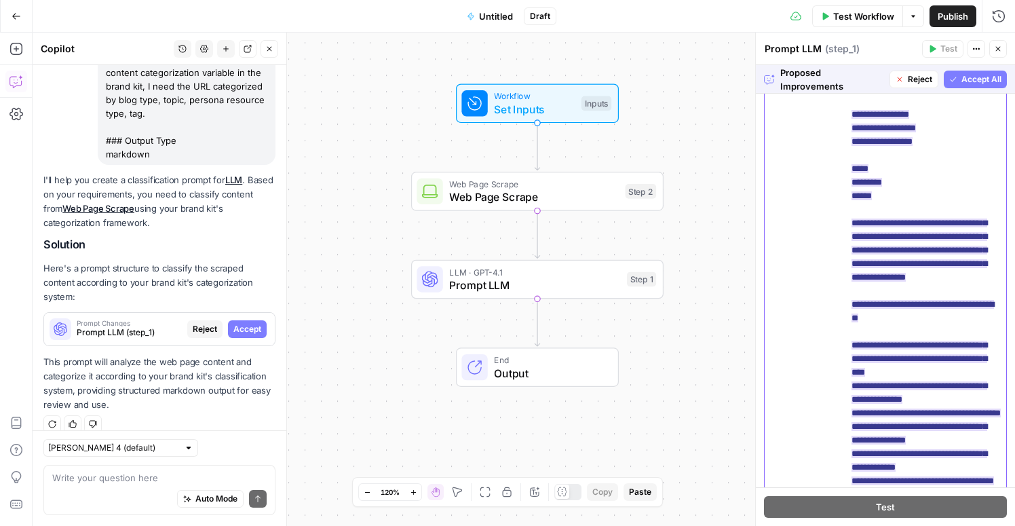
click at [897, 300] on span "**********" at bounding box center [925, 304] width 149 height 614
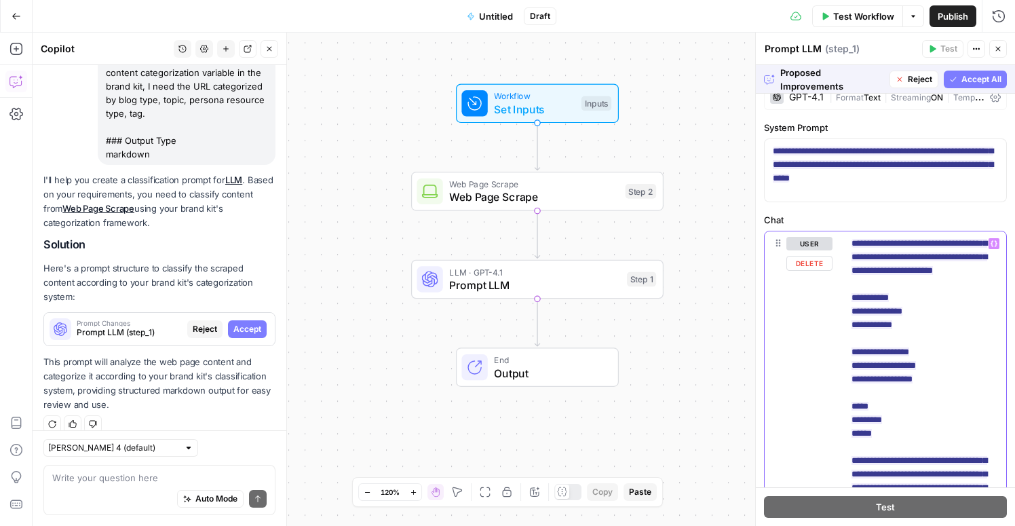
scroll to position [0, 0]
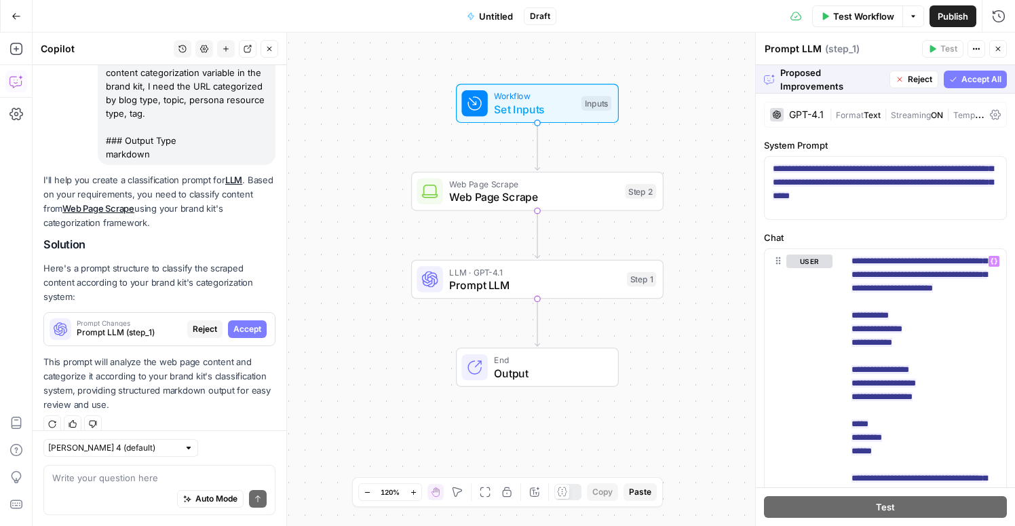
click at [971, 81] on span "Accept All" at bounding box center [981, 79] width 40 height 12
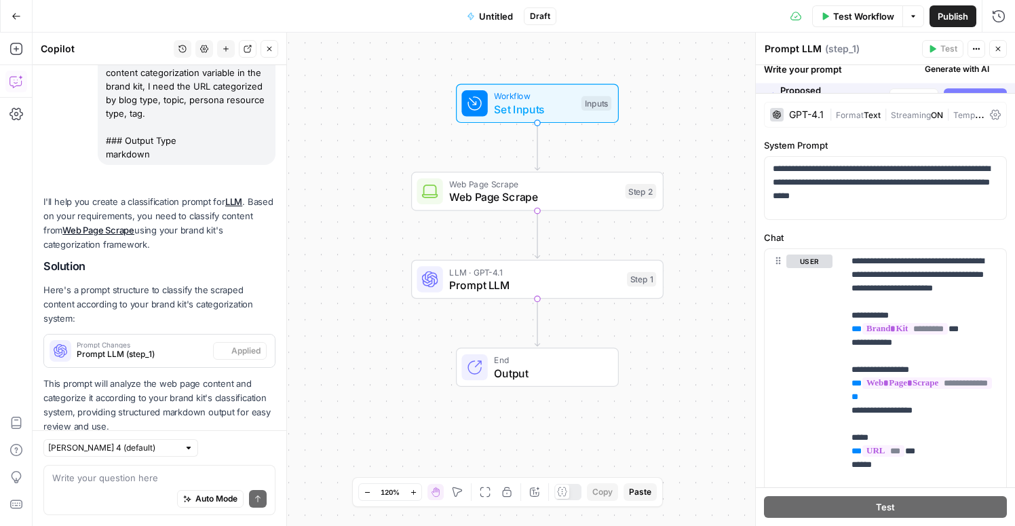
scroll to position [242, 0]
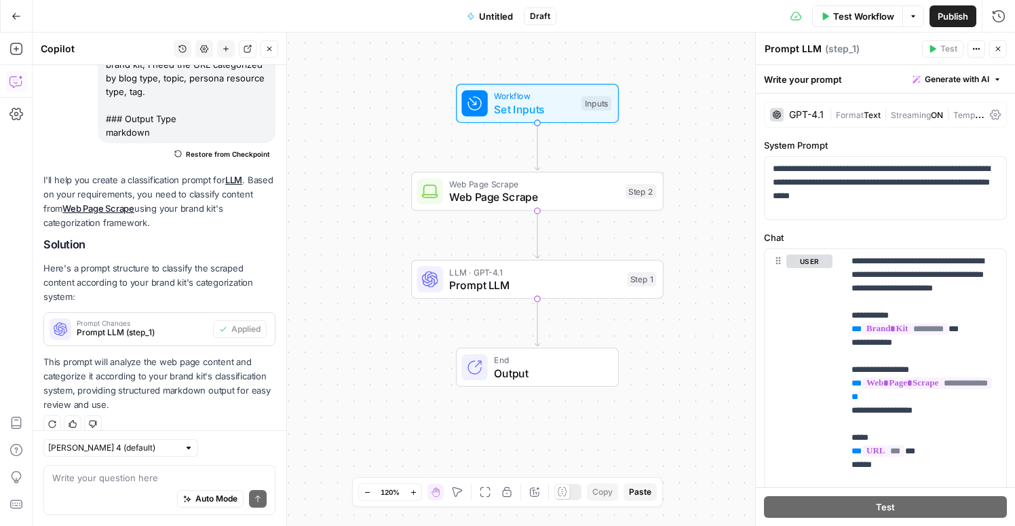
click at [144, 486] on div "Auto Mode Send" at bounding box center [159, 499] width 214 height 30
type textarea "The out"
click at [135, 447] on input "text" at bounding box center [113, 448] width 130 height 14
type input "Claude Sonnet 4 (default)"
click at [183, 448] on div "Claude Sonnet 4 (default)" at bounding box center [159, 448] width 232 height 18
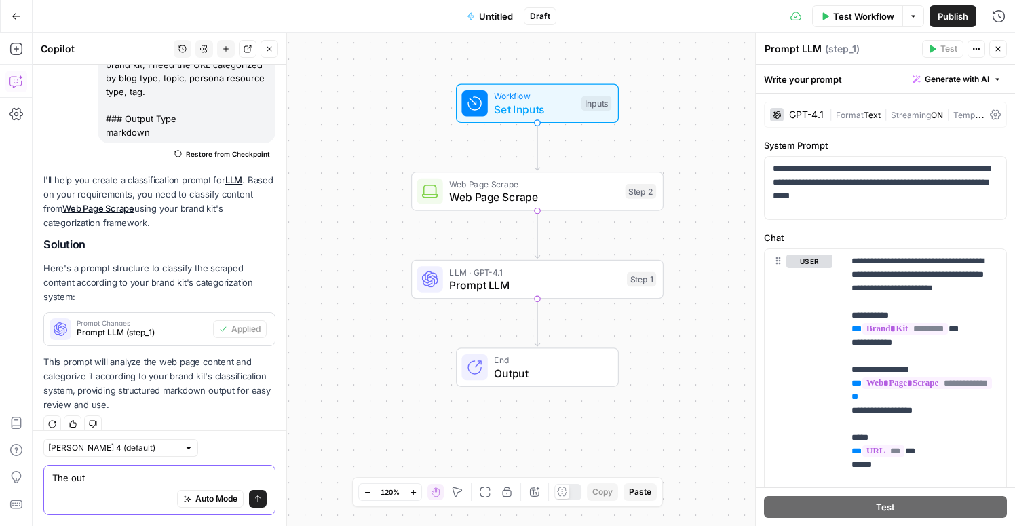
click at [146, 480] on textarea "The out" at bounding box center [159, 478] width 214 height 14
type textarea "The output should"
click at [184, 448] on div at bounding box center [188, 447] width 9 height 9
type input "Claude Sonnet 4 (default)"
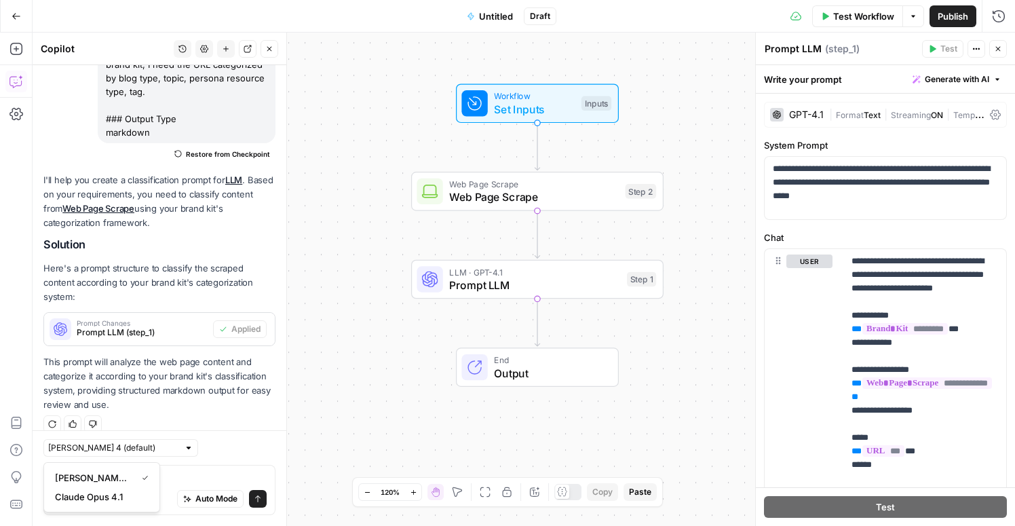
click at [231, 454] on div "Claude Sonnet 4 (default)" at bounding box center [159, 448] width 232 height 18
click at [168, 476] on textarea "The output should" at bounding box center [159, 478] width 214 height 14
click at [253, 476] on textarea "The output should be structured into 4 columns:" at bounding box center [159, 478] width 214 height 14
type textarea "The output should be structured into 4 objects:"
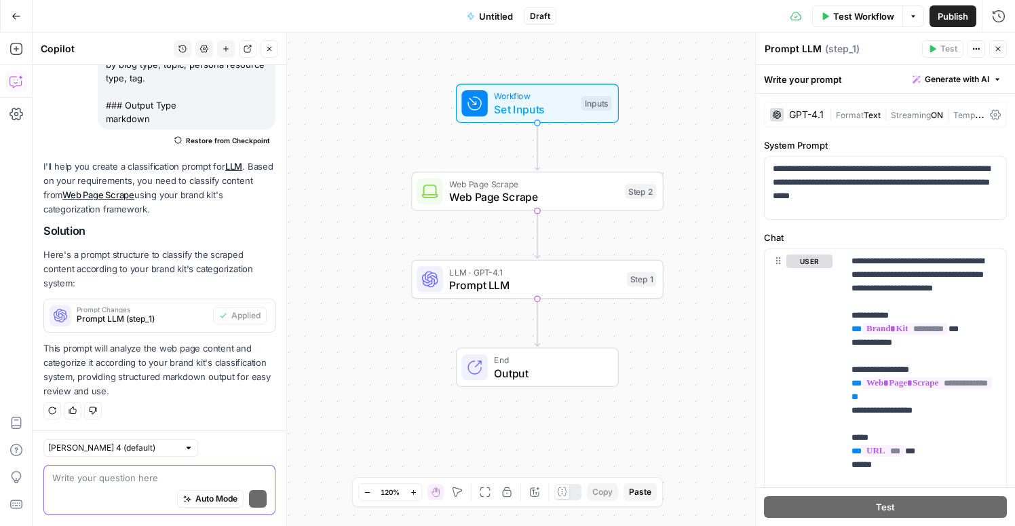
scroll to position [242, 0]
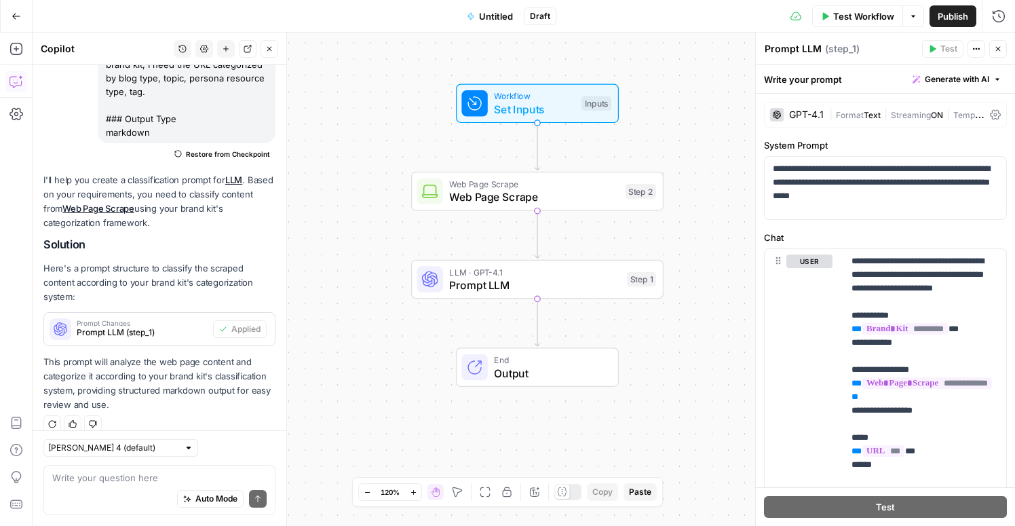
click at [837, 18] on span "Test Workflow" at bounding box center [863, 16] width 61 height 14
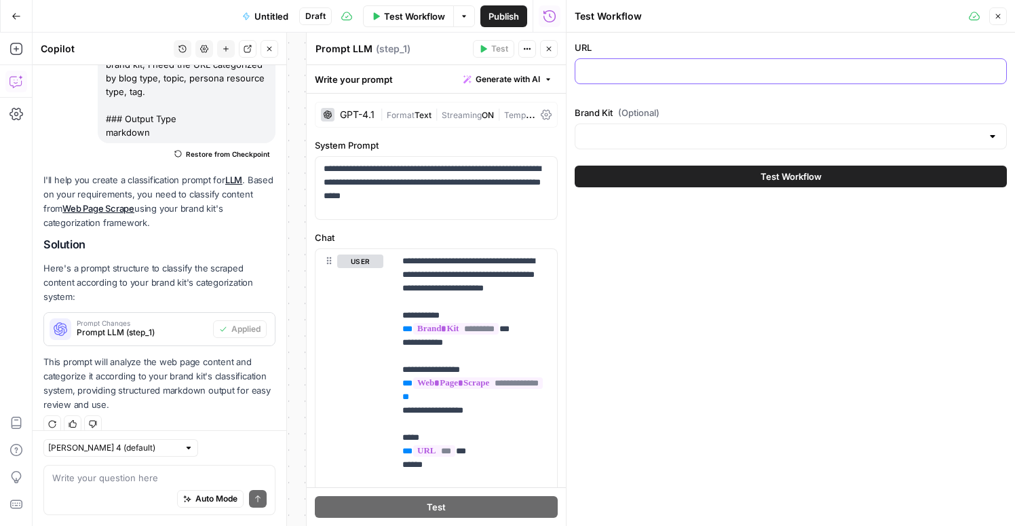
click at [723, 75] on input "URL" at bounding box center [790, 71] width 414 height 14
paste input "https://www.gong.io/blog/handling-sales-objections-with-ai/"
type input "https://www.gong.io/blog/handling-sales-objections-with-ai/"
click at [635, 132] on input "Brand Kit (Optional)" at bounding box center [782, 137] width 398 height 14
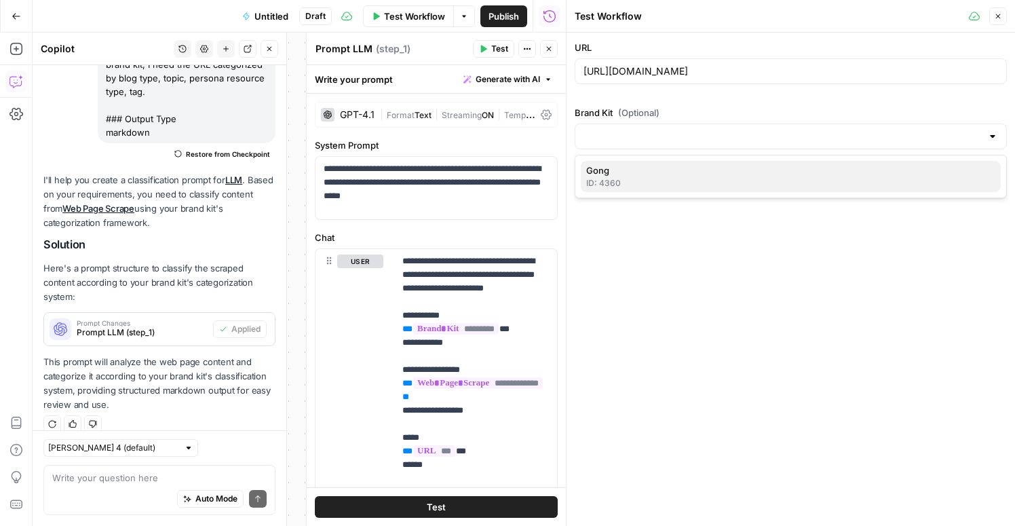
click at [618, 180] on div "ID: 4360" at bounding box center [790, 183] width 409 height 12
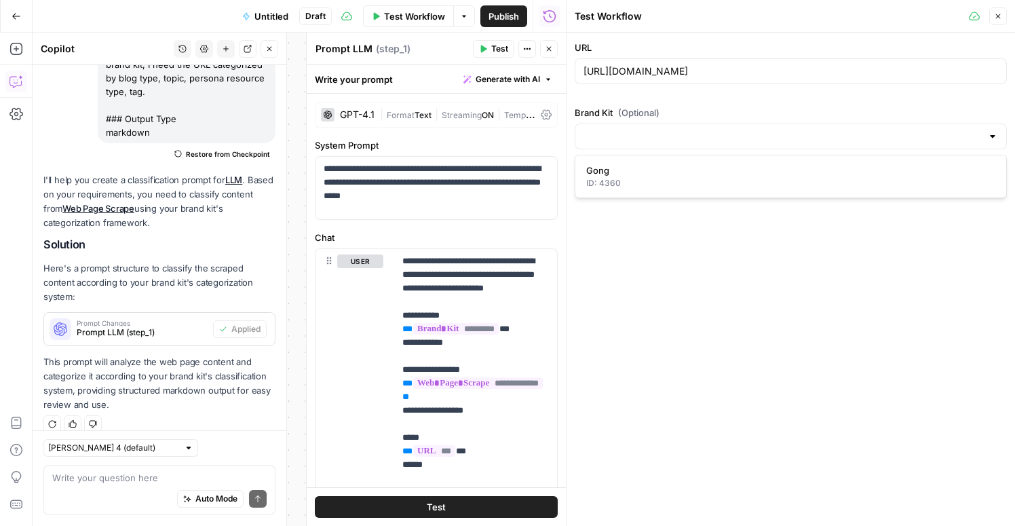
type input "Gong"
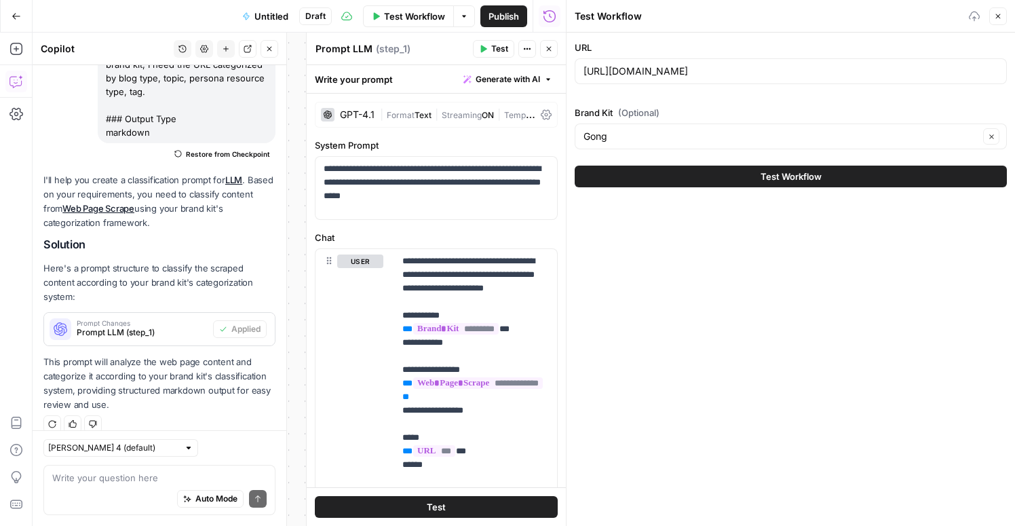
click at [650, 180] on button "Test Workflow" at bounding box center [791, 177] width 432 height 22
click at [823, 180] on button "Test Workflow" at bounding box center [791, 177] width 432 height 22
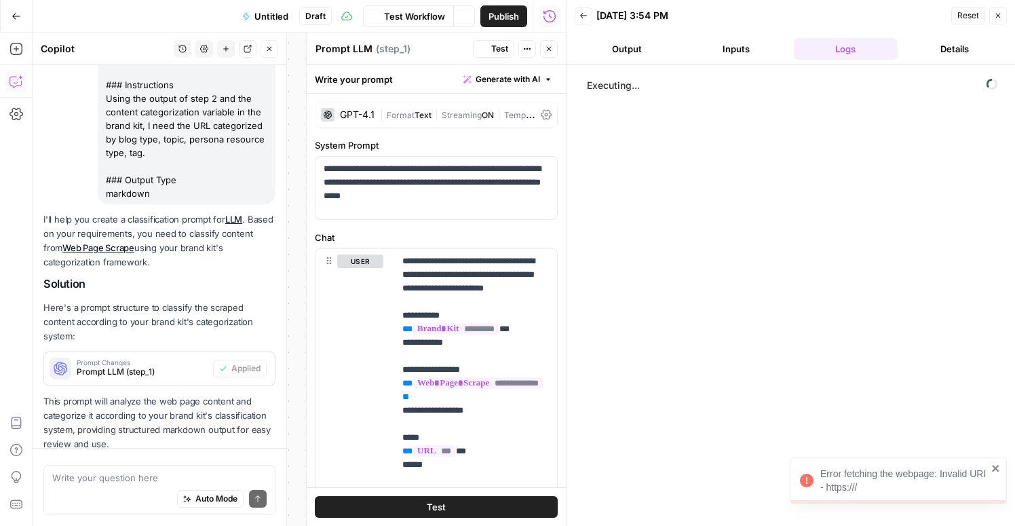
scroll to position [242, 0]
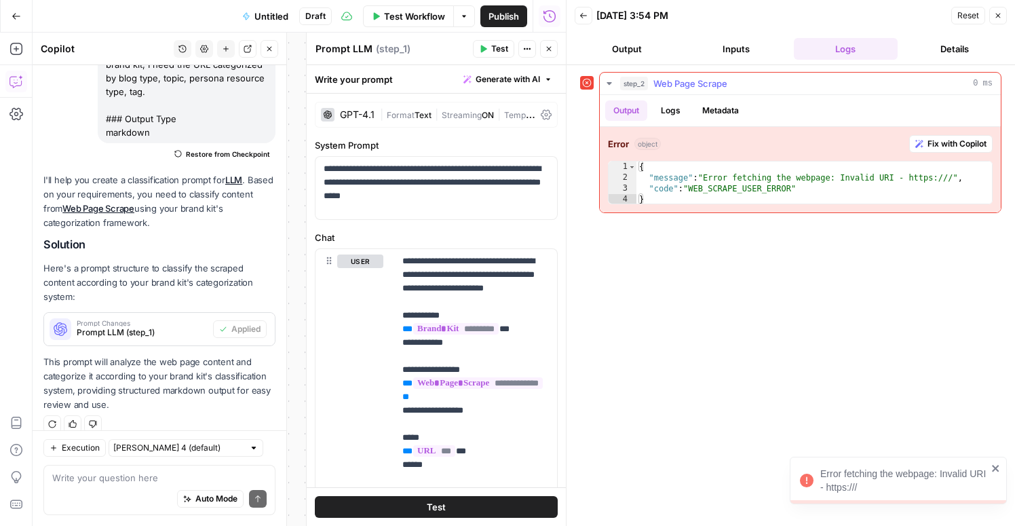
click at [938, 144] on span "Fix with Copilot" at bounding box center [956, 144] width 59 height 12
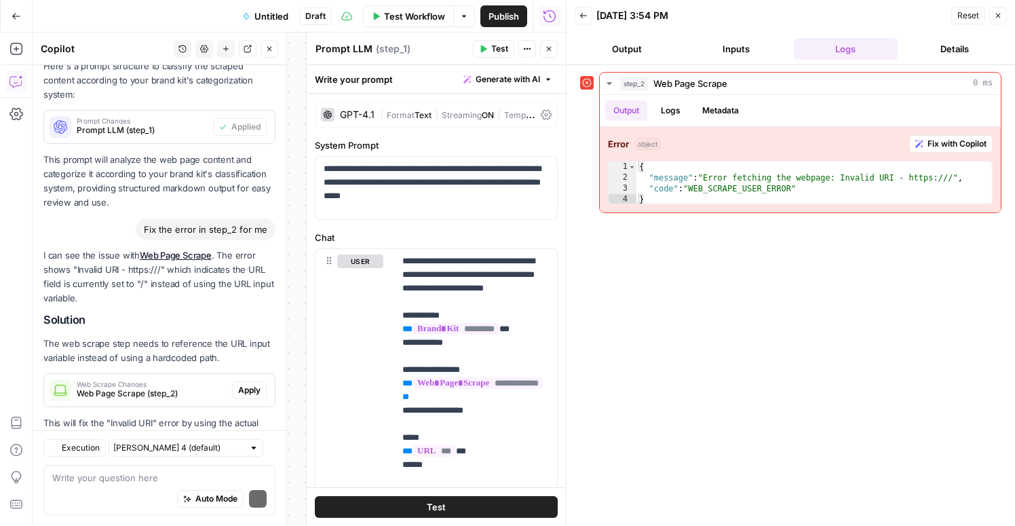
scroll to position [505, 0]
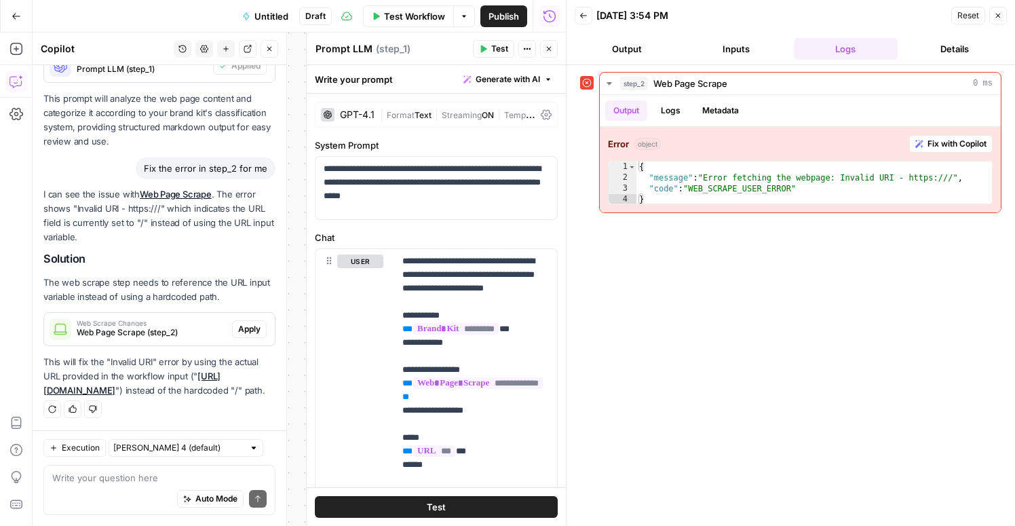
click at [260, 320] on button "Apply" at bounding box center [249, 329] width 35 height 18
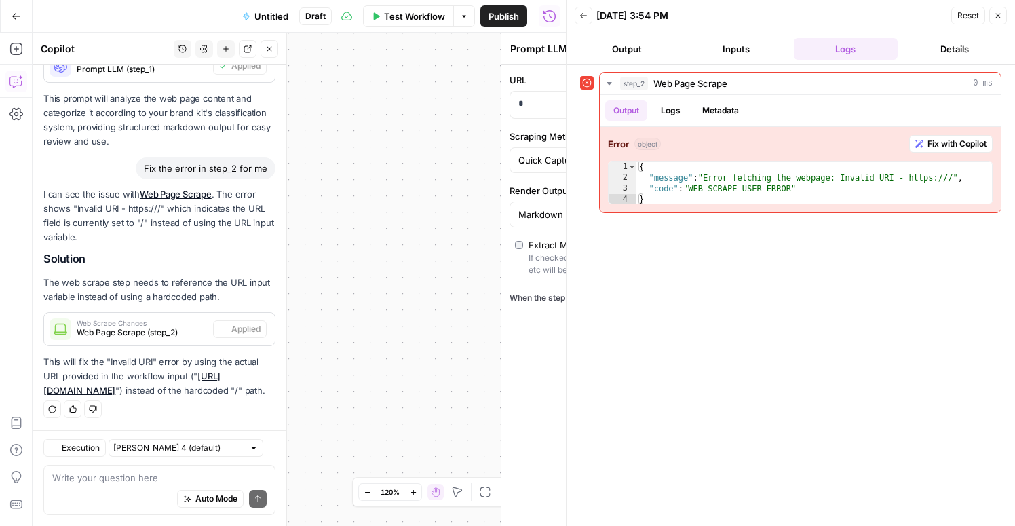
type textarea "Web Page Scrape"
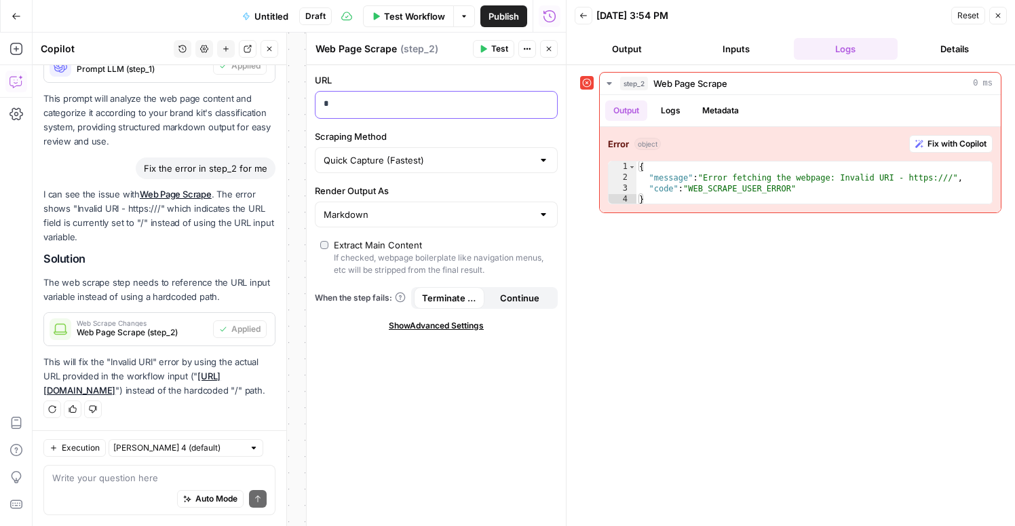
click at [332, 105] on p "*" at bounding box center [426, 104] width 204 height 14
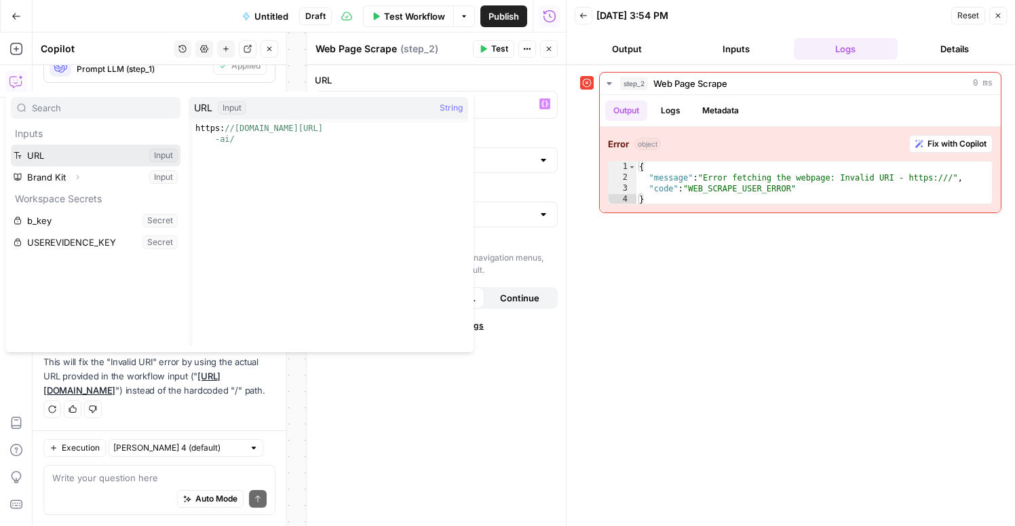
click at [124, 162] on button "Select variable URL" at bounding box center [96, 155] width 170 height 22
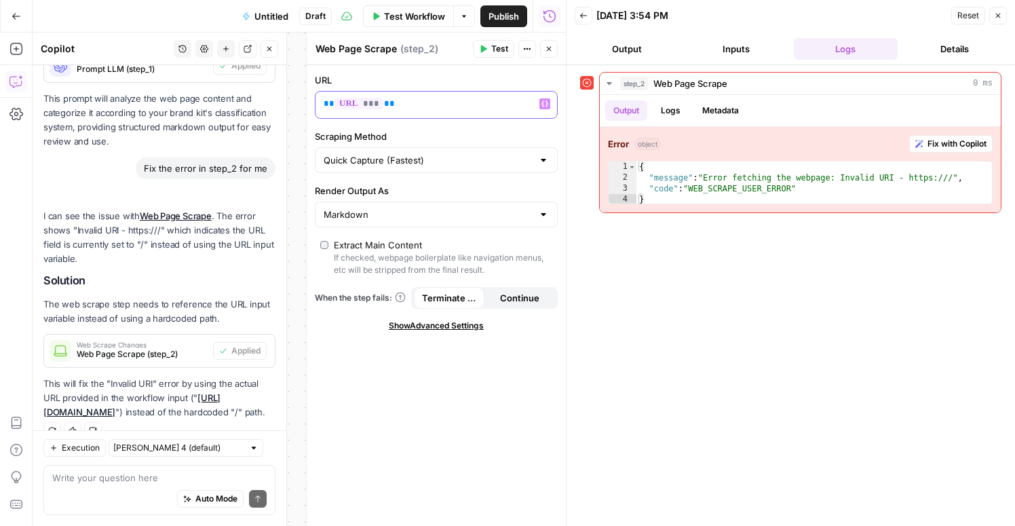
scroll to position [527, 0]
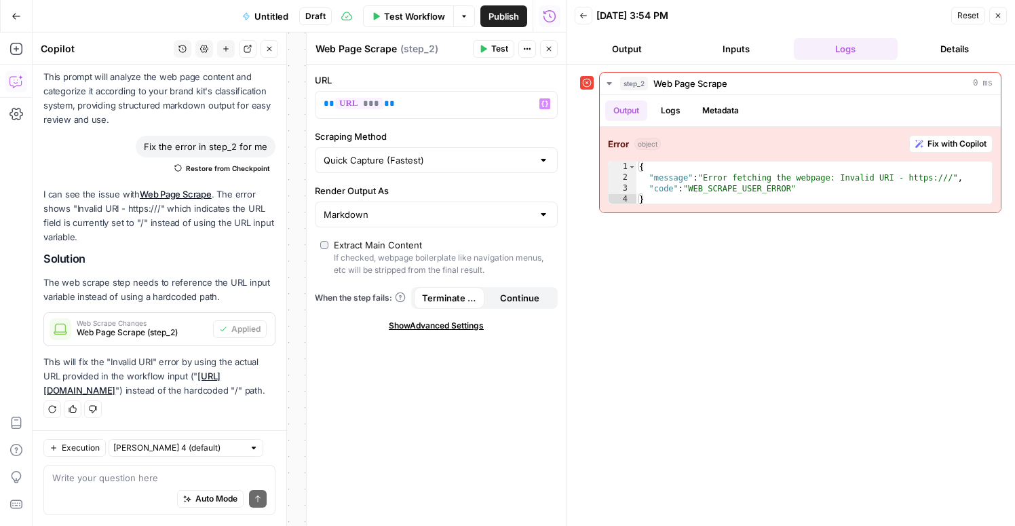
click at [1003, 18] on button "Close" at bounding box center [998, 16] width 18 height 18
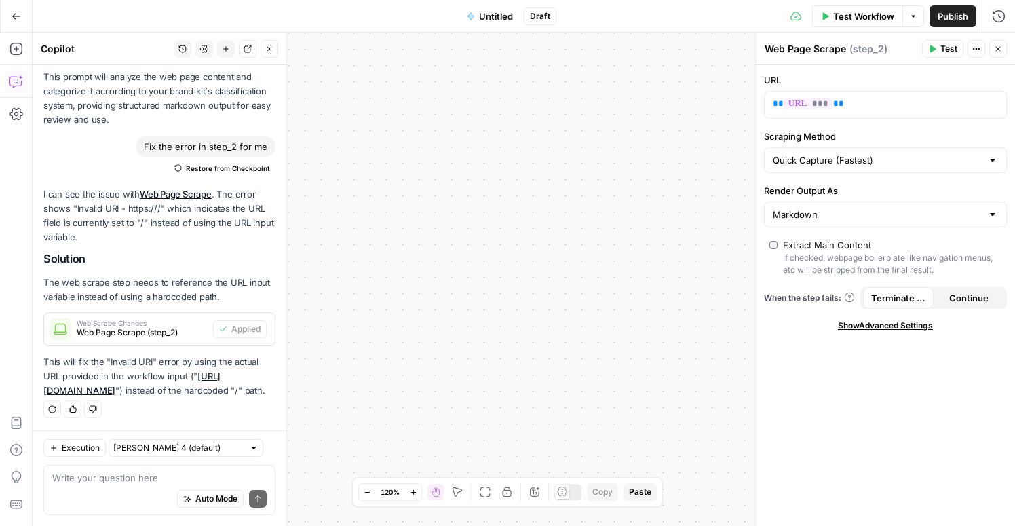
click at [866, 24] on button "Test Workflow" at bounding box center [857, 16] width 91 height 22
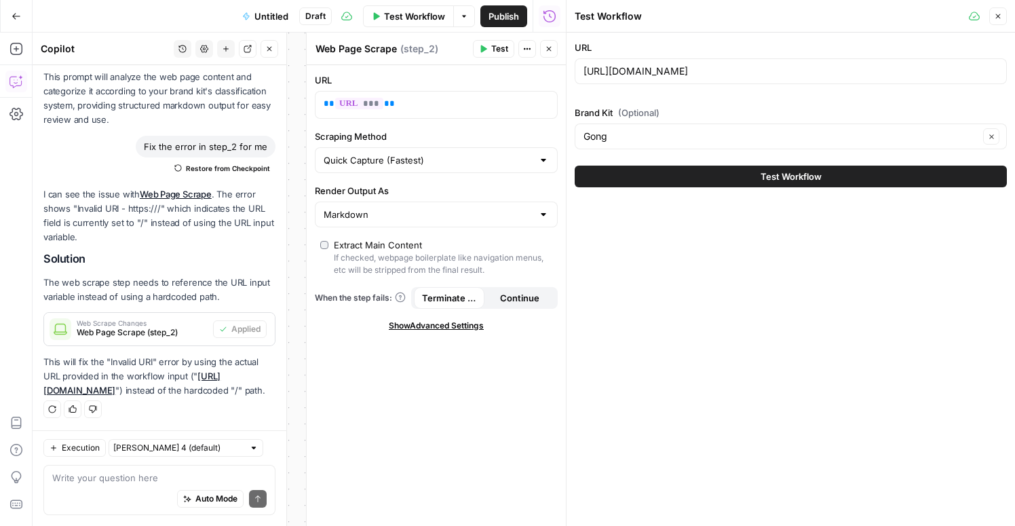
click at [765, 178] on span "Test Workflow" at bounding box center [790, 177] width 61 height 14
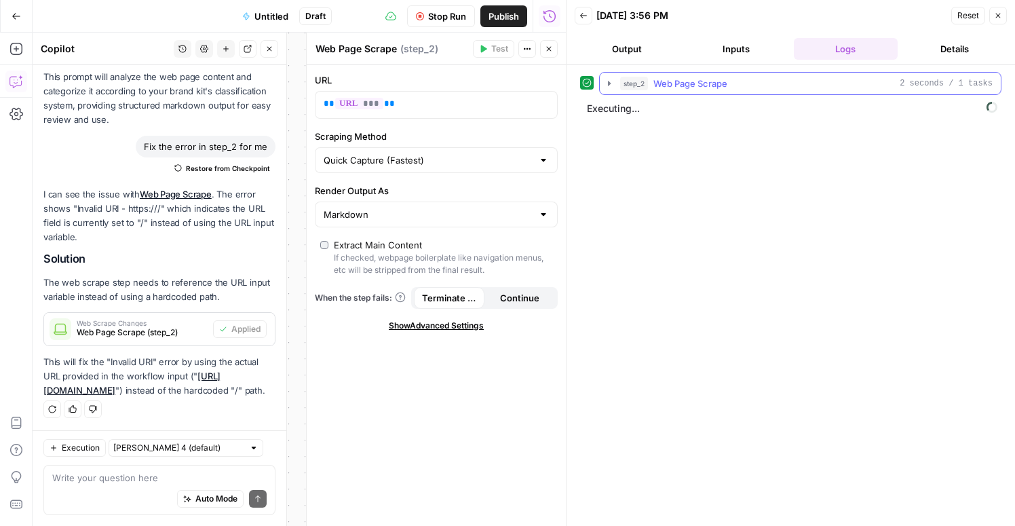
click at [612, 83] on icon "button" at bounding box center [609, 83] width 11 height 11
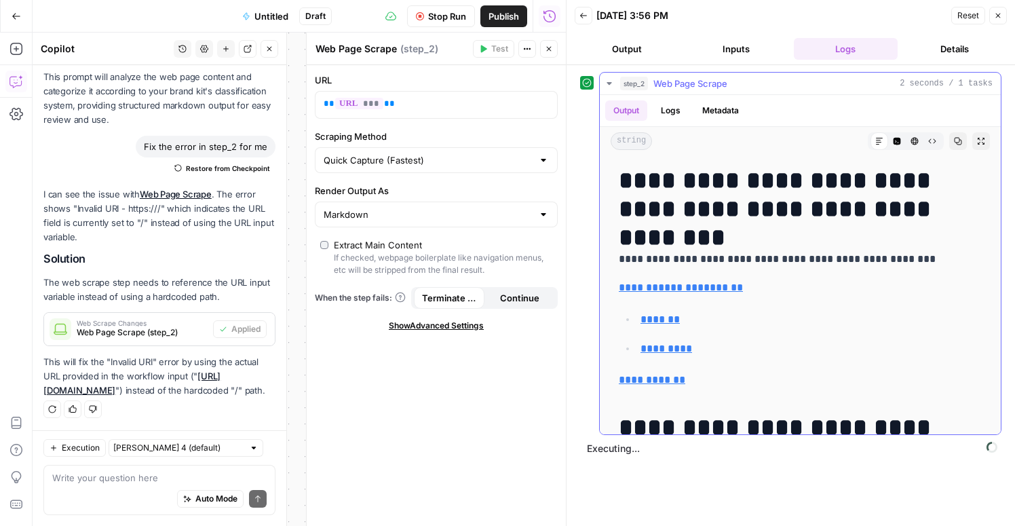
click at [612, 83] on icon "button" at bounding box center [609, 83] width 11 height 11
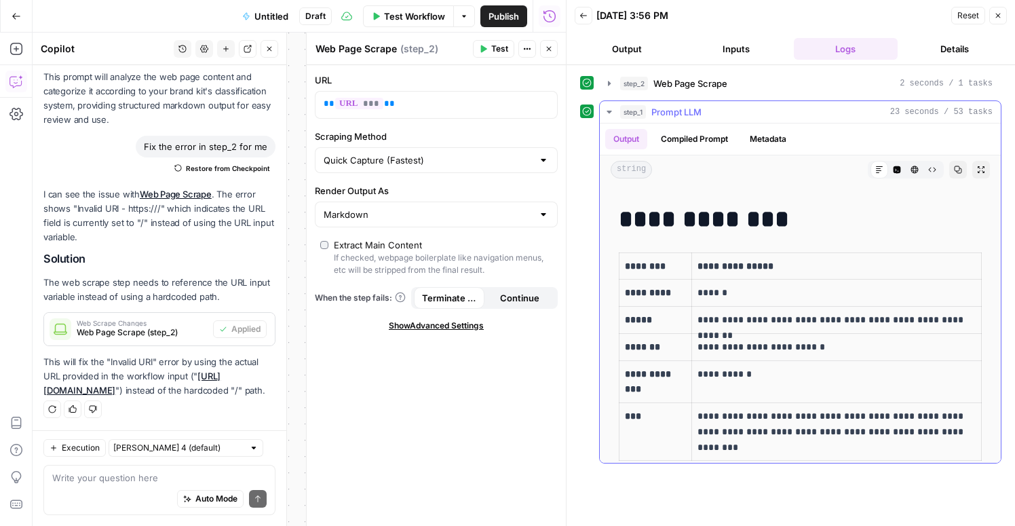
scroll to position [1902, 0]
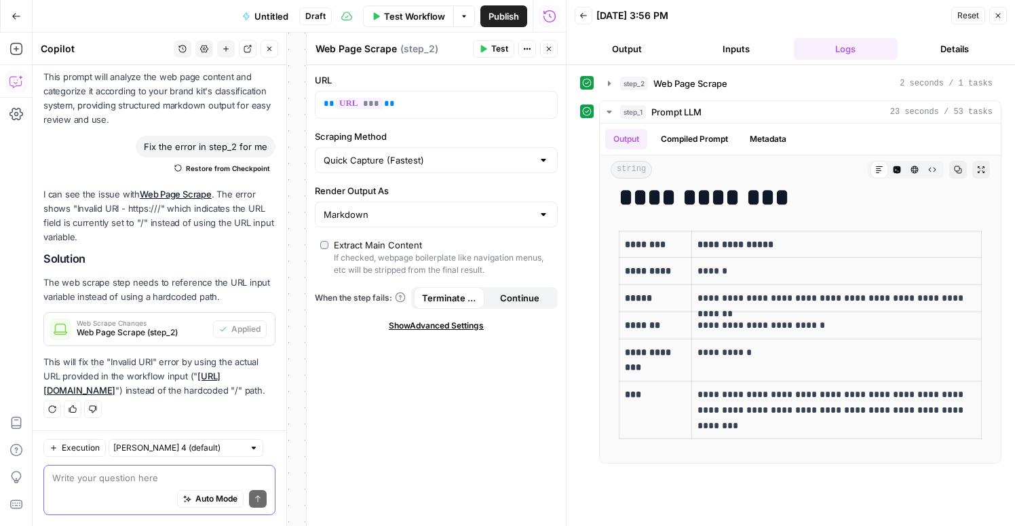
click at [83, 482] on textarea at bounding box center [159, 478] width 214 height 14
paste textarea "https://www.gong.io/blog/handling-sales-objections-with-ai/"
paste textarea "{{ brand_kit.content_categorization_rules }}"
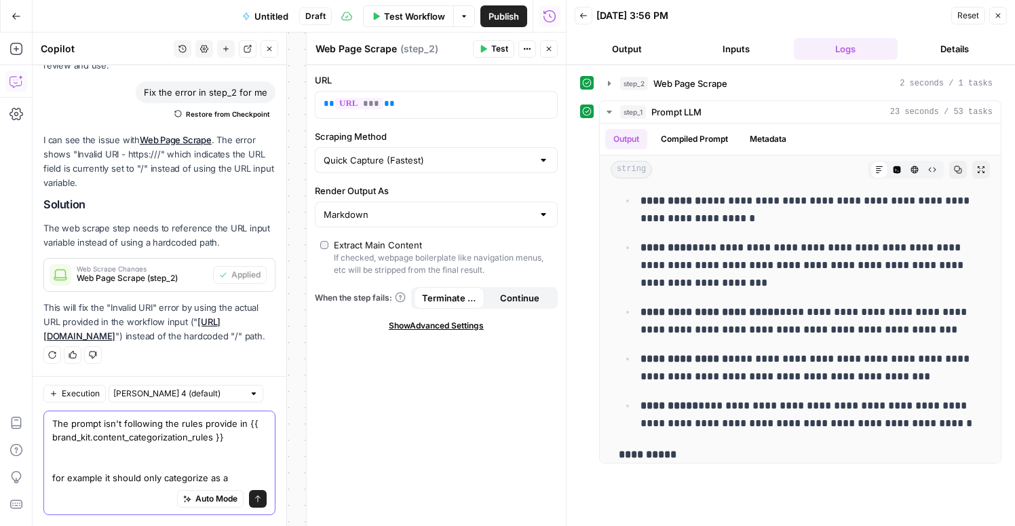
scroll to position [595, 0]
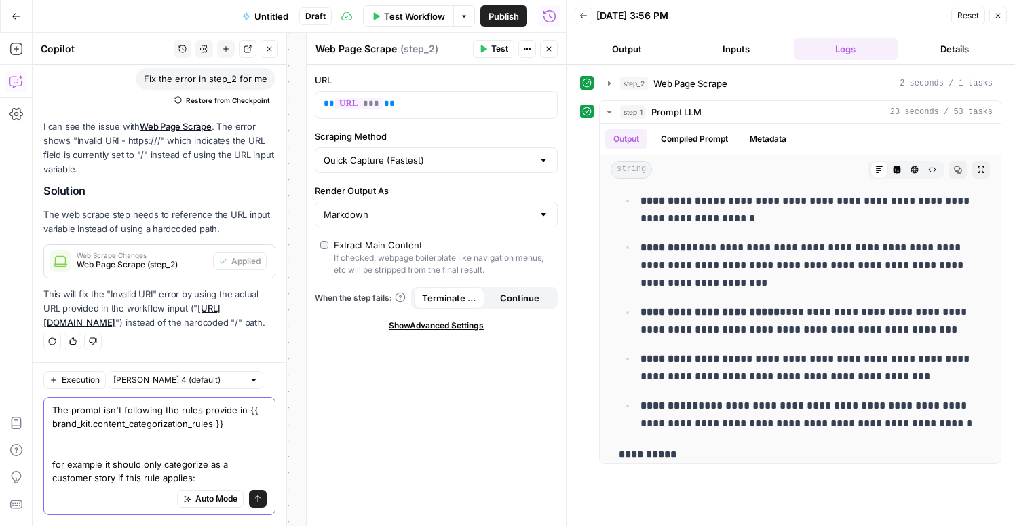
paste textarea "URL contains "case-stud""
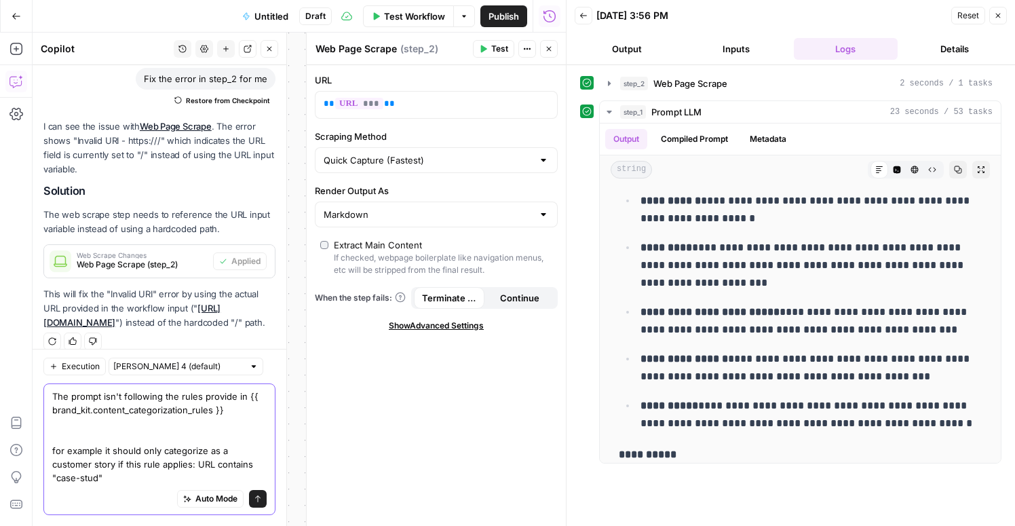
scroll to position [609, 0]
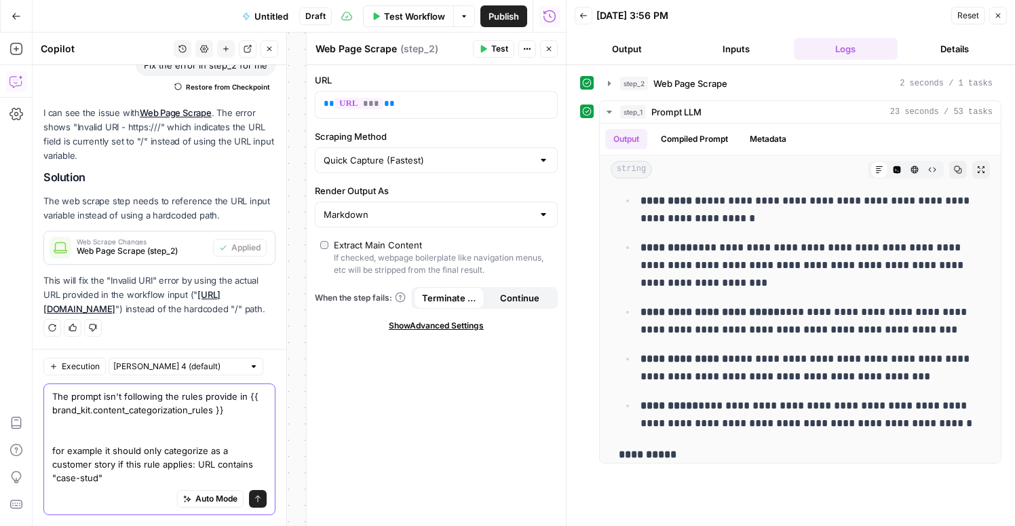
type textarea "The prompt isn't following the rules provide in {{ brand_kit.content_categoriza…"
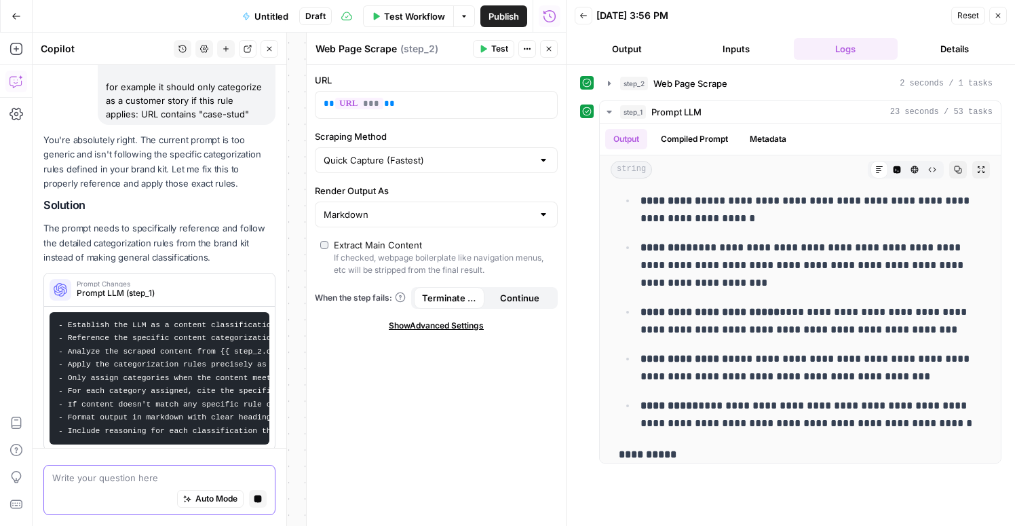
scroll to position [908, 0]
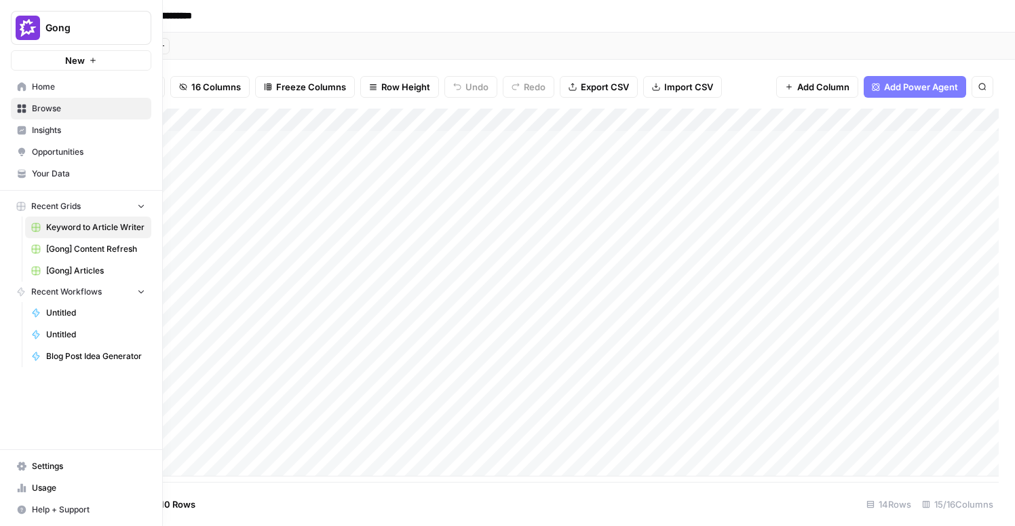
click at [50, 163] on link "Your Data" at bounding box center [81, 174] width 140 height 22
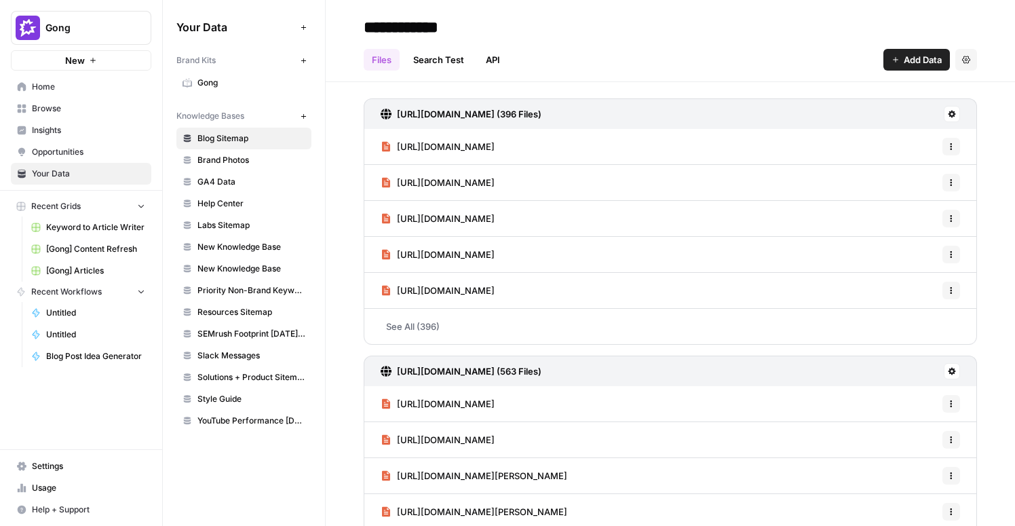
click at [206, 84] on span "Gong" at bounding box center [251, 83] width 108 height 12
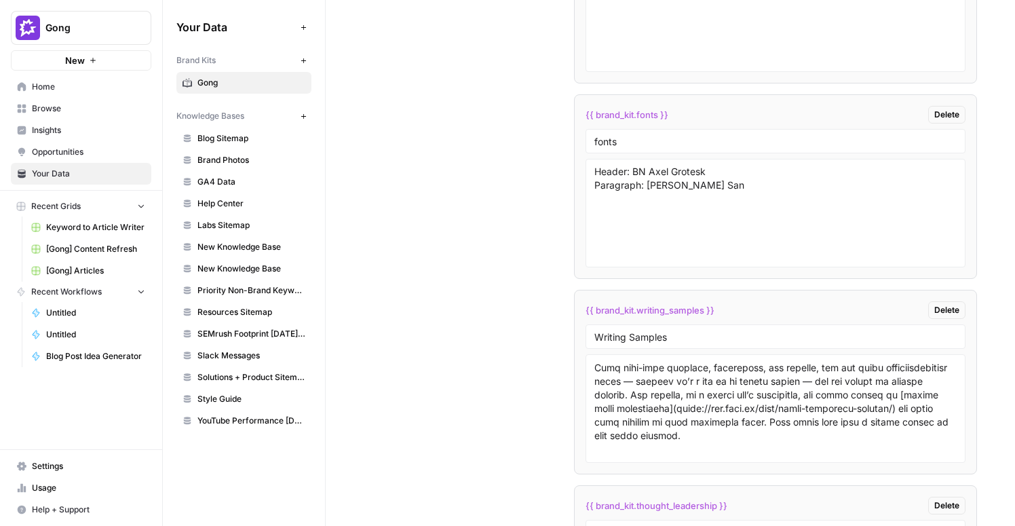
scroll to position [4211, 0]
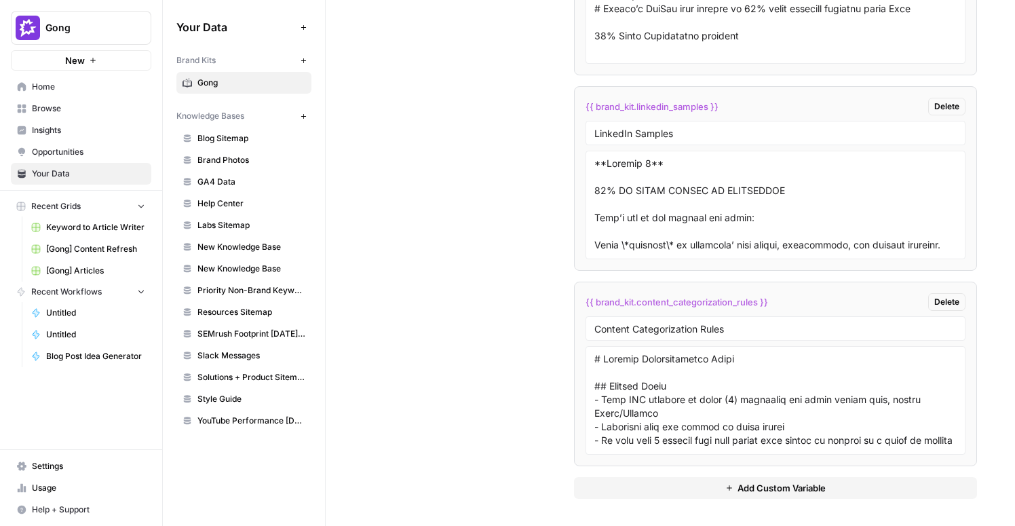
drag, startPoint x: 773, startPoint y: 301, endPoint x: 577, endPoint y: 303, distance: 196.1
click at [577, 303] on li "{{ brand_kit.content_categorization_rules }} Delete Content Categorization Rules" at bounding box center [775, 374] width 403 height 185
copy span "{{ brand_kit.content_categorization_rules }}"
